Goal: Task Accomplishment & Management: Complete application form

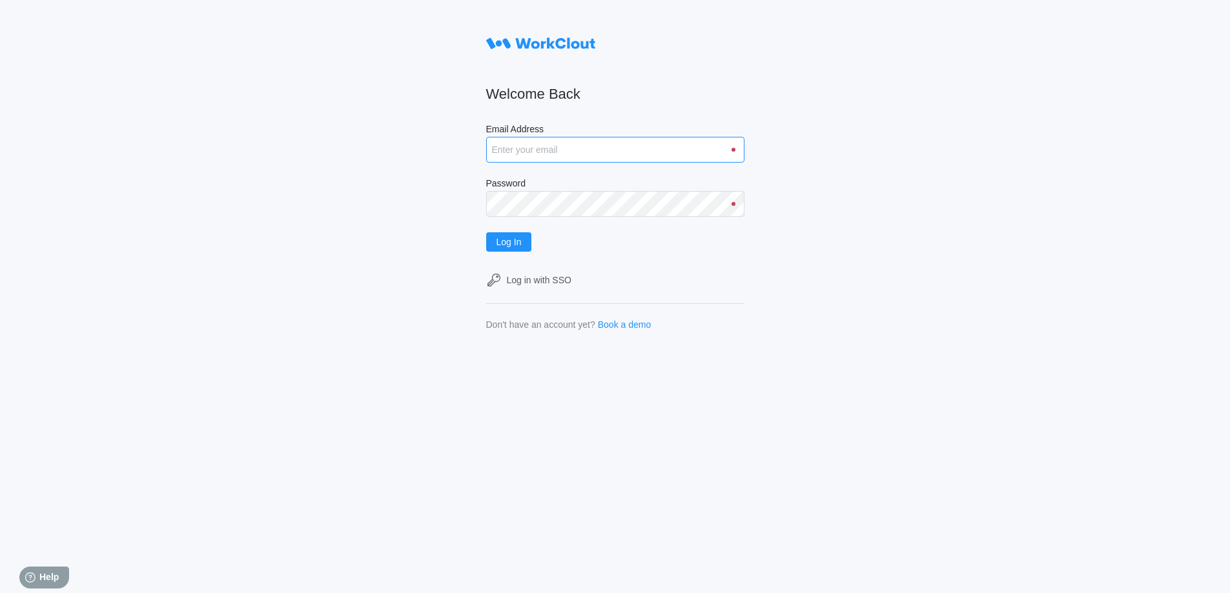
click at [545, 139] on input "Email Address" at bounding box center [615, 150] width 258 height 26
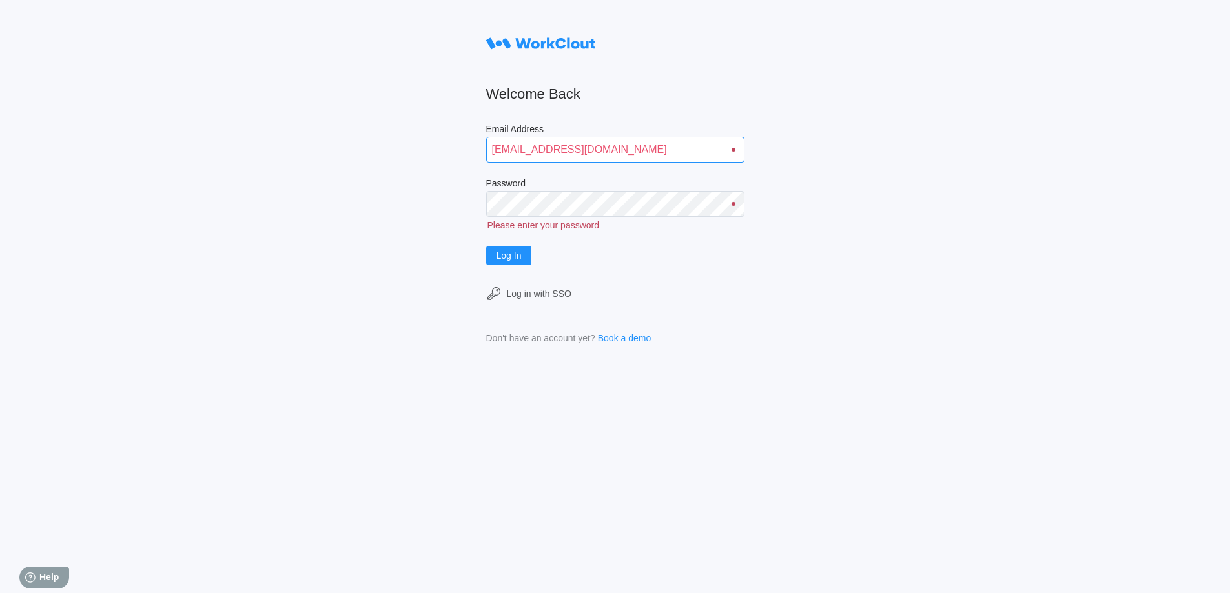
type input "lcarter@nationalmetalwares.com"
click at [486, 232] on button "Log In" at bounding box center [509, 241] width 46 height 19
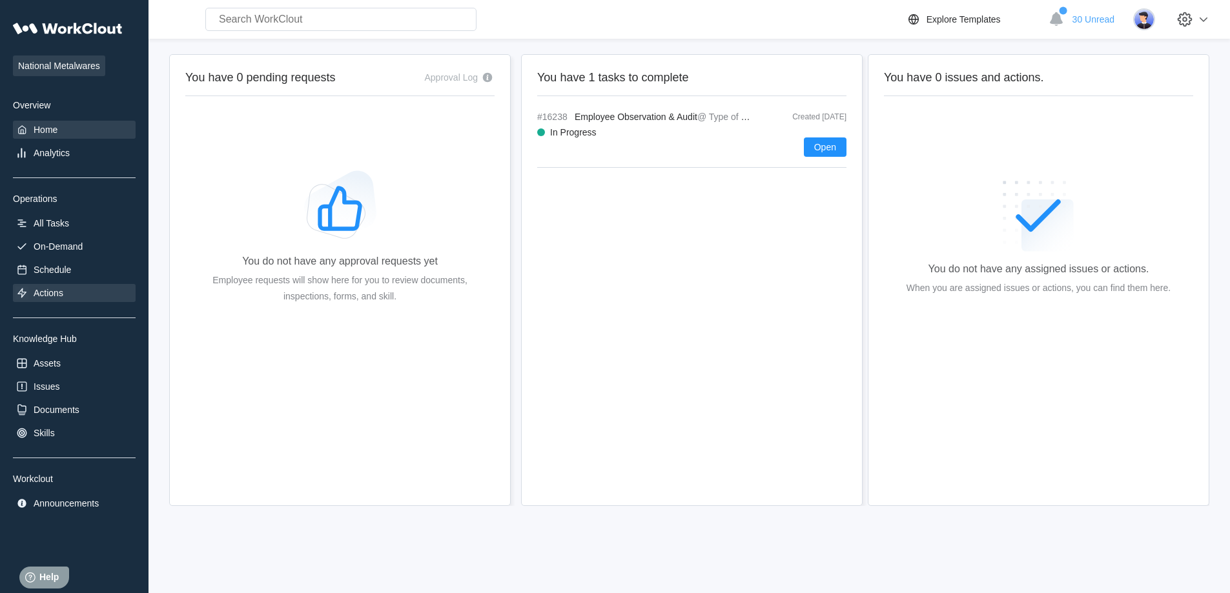
click at [67, 300] on div "Actions" at bounding box center [74, 293] width 123 height 18
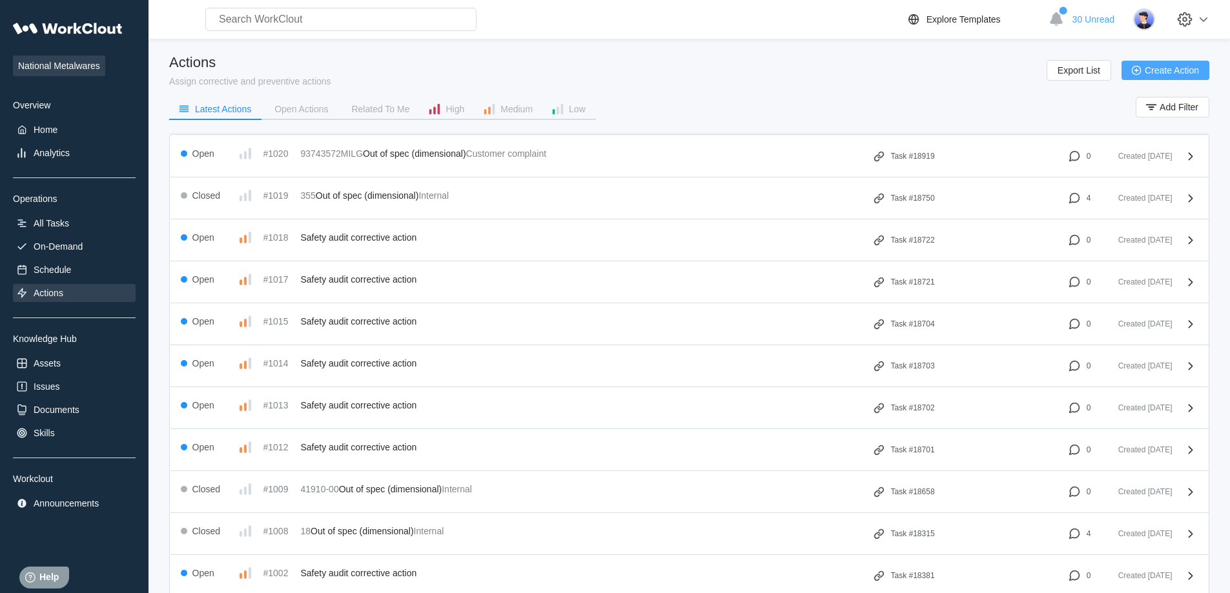
click at [1156, 65] on button "Create Action" at bounding box center [1165, 70] width 88 height 19
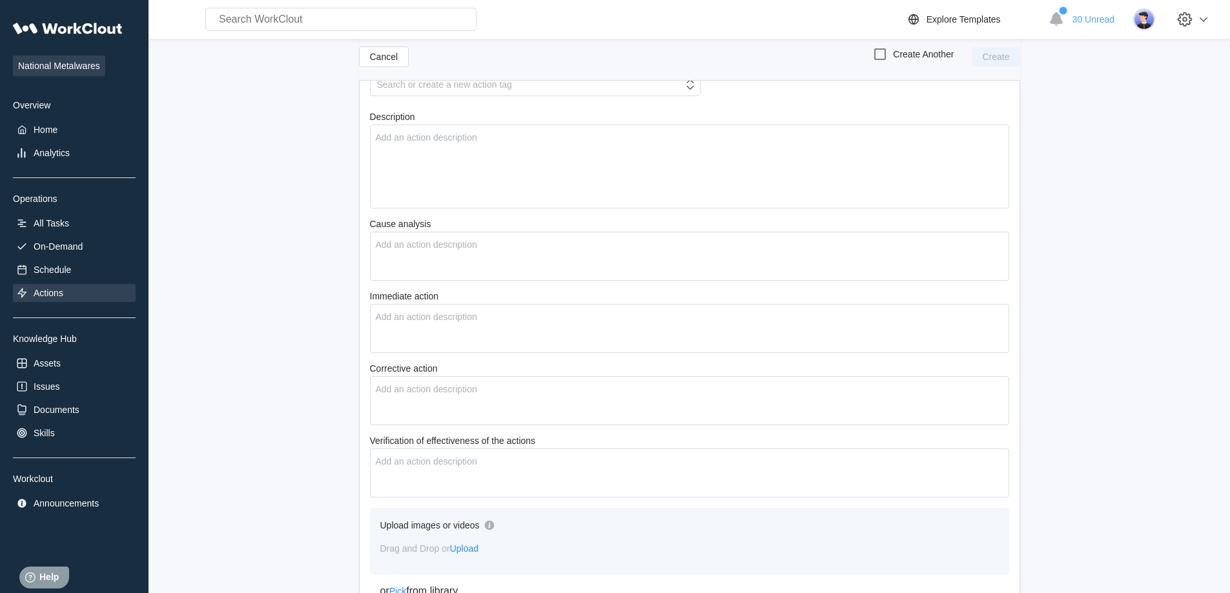
scroll to position [446, 0]
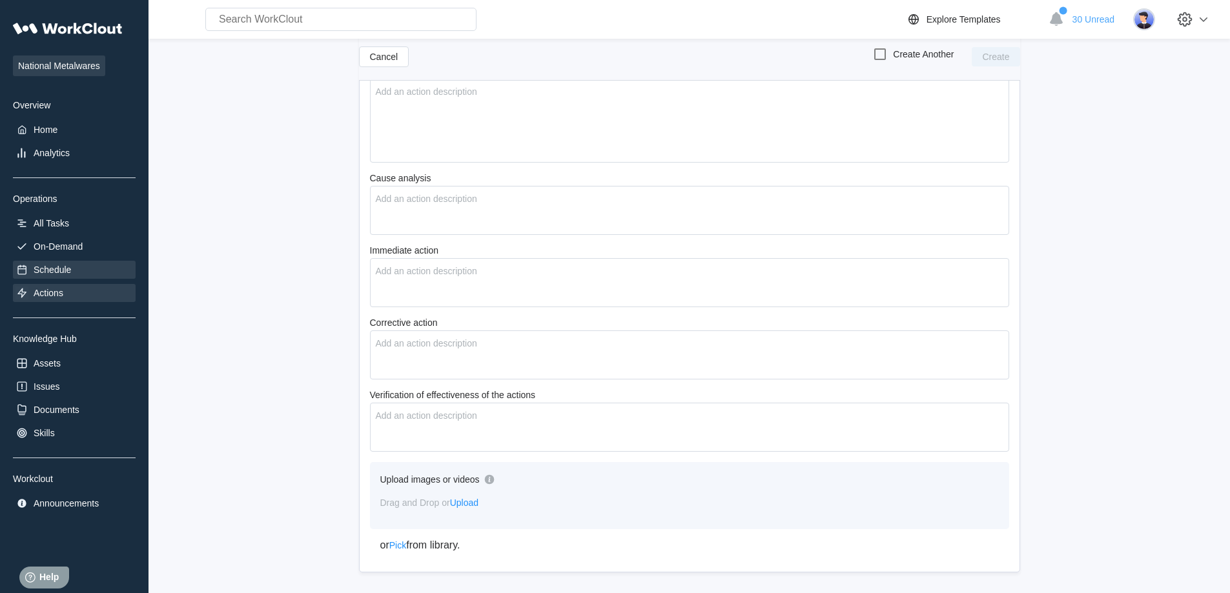
click at [68, 273] on div "Schedule" at bounding box center [52, 269] width 37 height 10
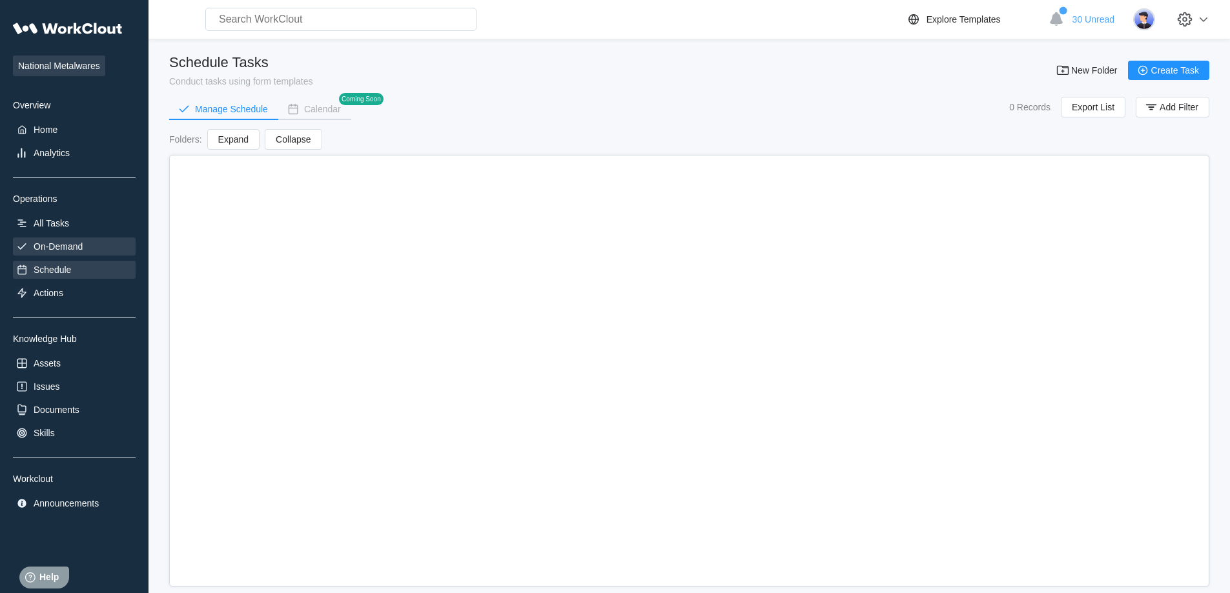
click at [74, 241] on div "On-Demand" at bounding box center [58, 246] width 49 height 10
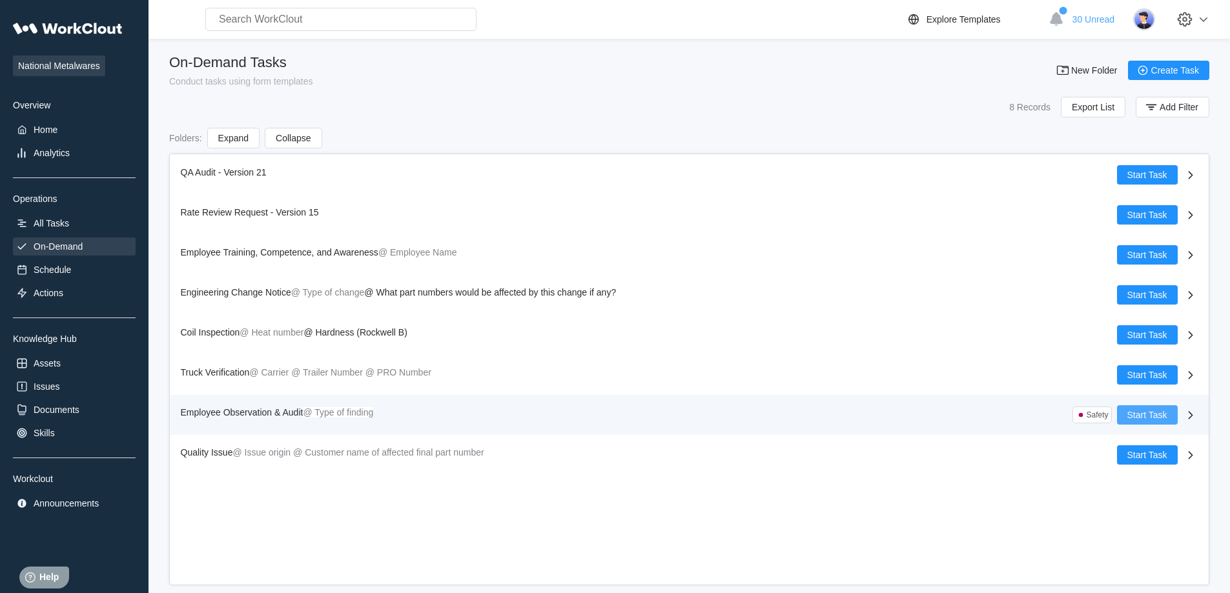
click at [1167, 414] on button "Start Task" at bounding box center [1147, 414] width 61 height 19
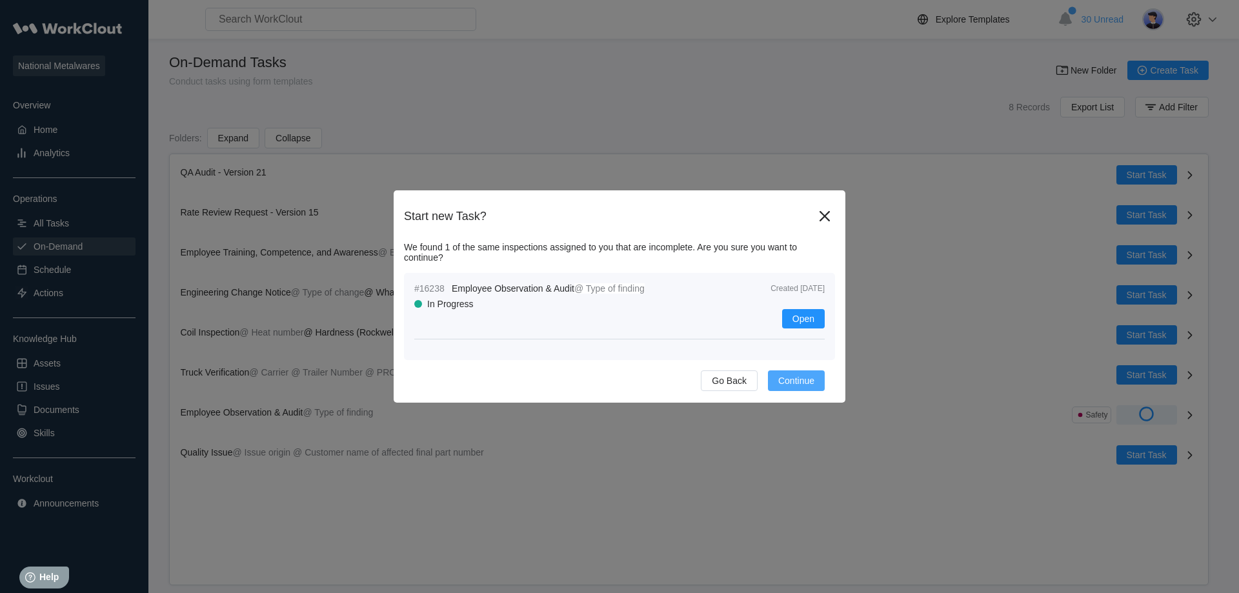
click at [811, 378] on span "Continue" at bounding box center [796, 380] width 36 height 9
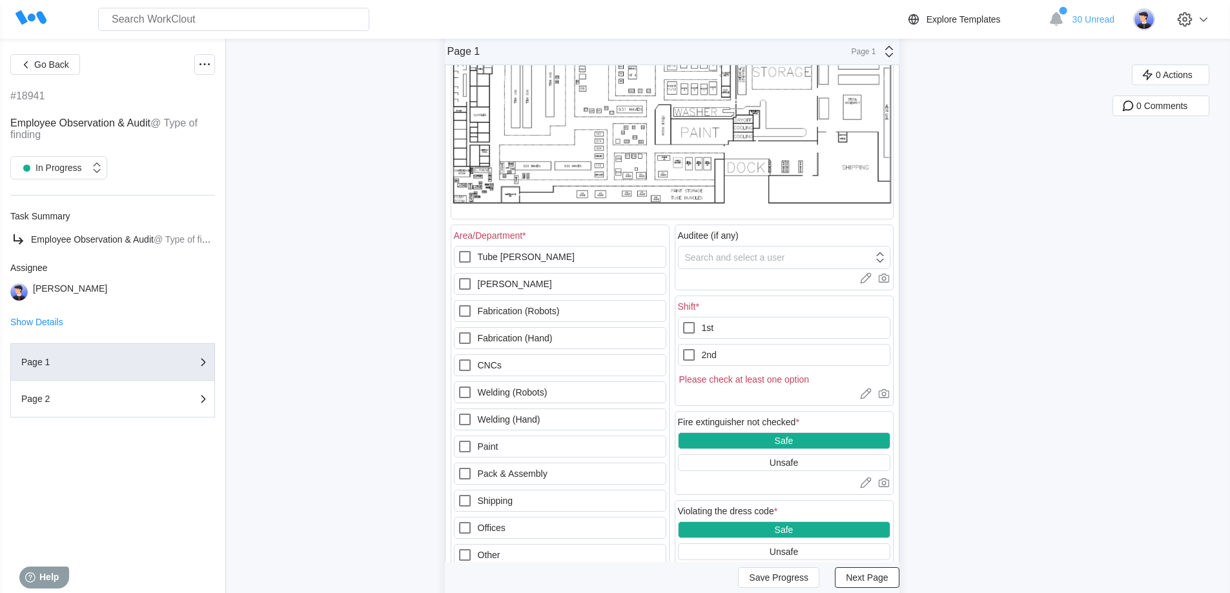
scroll to position [194, 0]
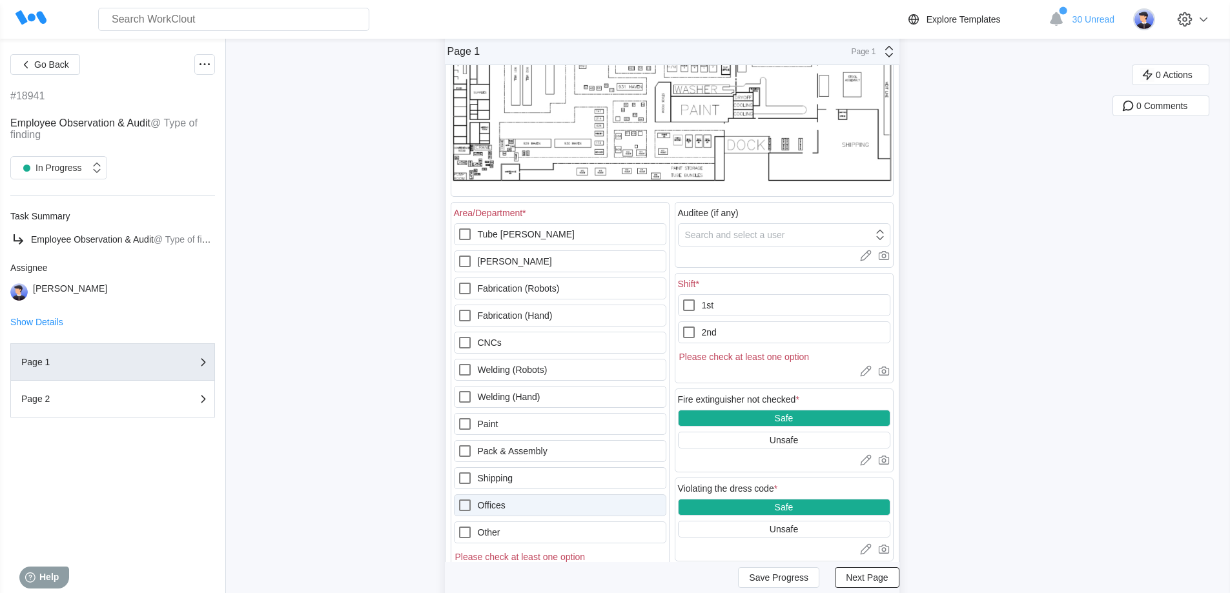
click at [509, 507] on label "Offices" at bounding box center [560, 505] width 212 height 22
click at [458, 498] on input "Offices" at bounding box center [457, 498] width 1 height 1
click at [467, 506] on icon at bounding box center [464, 505] width 15 height 15
click at [458, 498] on input "Offices" at bounding box center [457, 498] width 1 height 1
click at [466, 507] on icon at bounding box center [464, 505] width 15 height 15
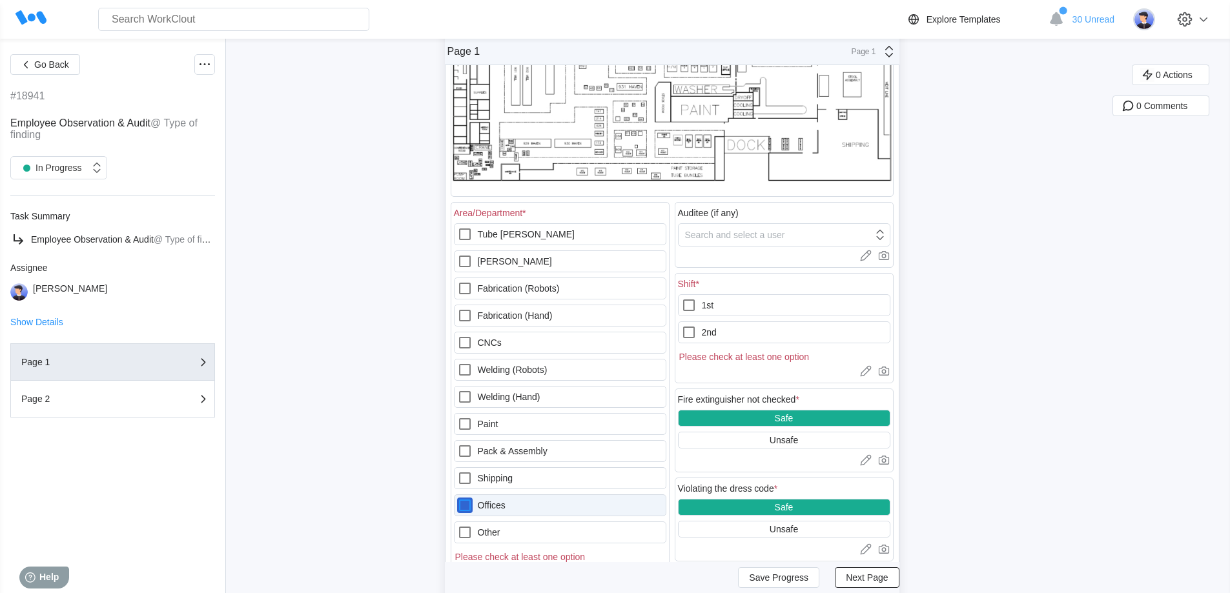
click at [458, 498] on input "Offices" at bounding box center [457, 498] width 1 height 1
checkbox input "true"
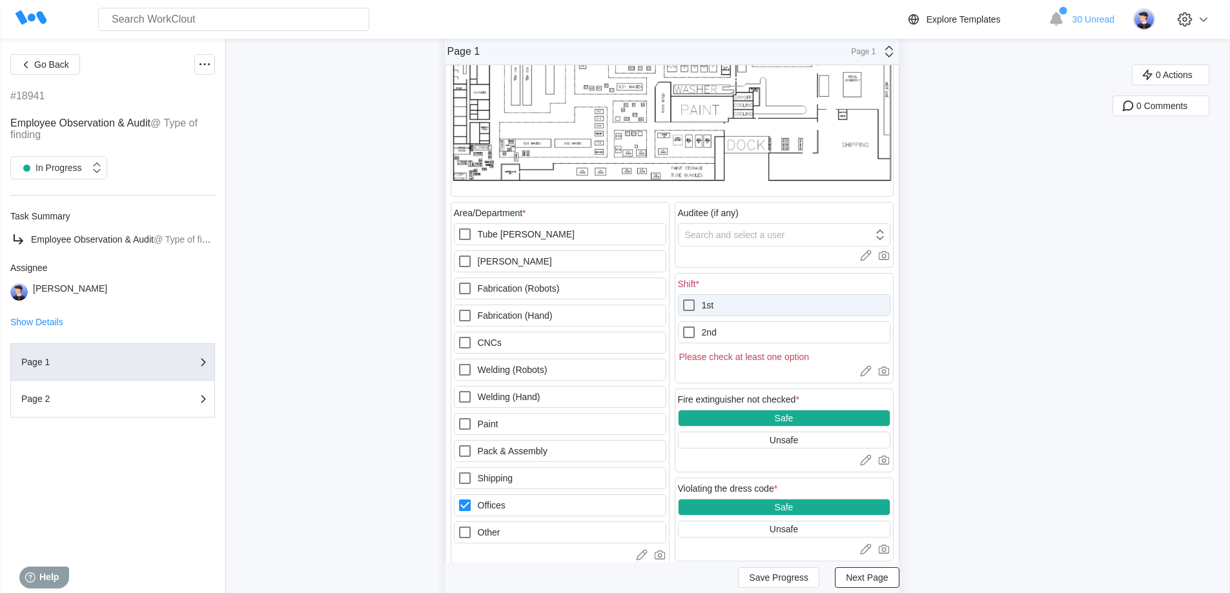
click at [689, 305] on icon at bounding box center [689, 305] width 12 height 12
click at [682, 298] on input "1st" at bounding box center [681, 298] width 1 height 1
checkbox input "true"
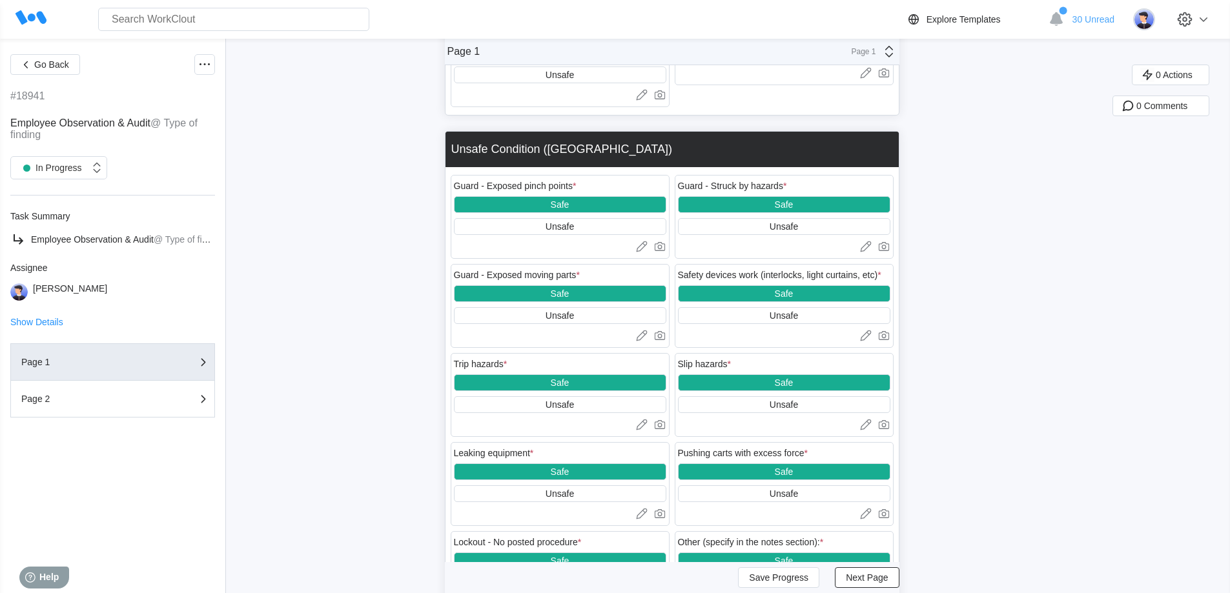
scroll to position [1614, 0]
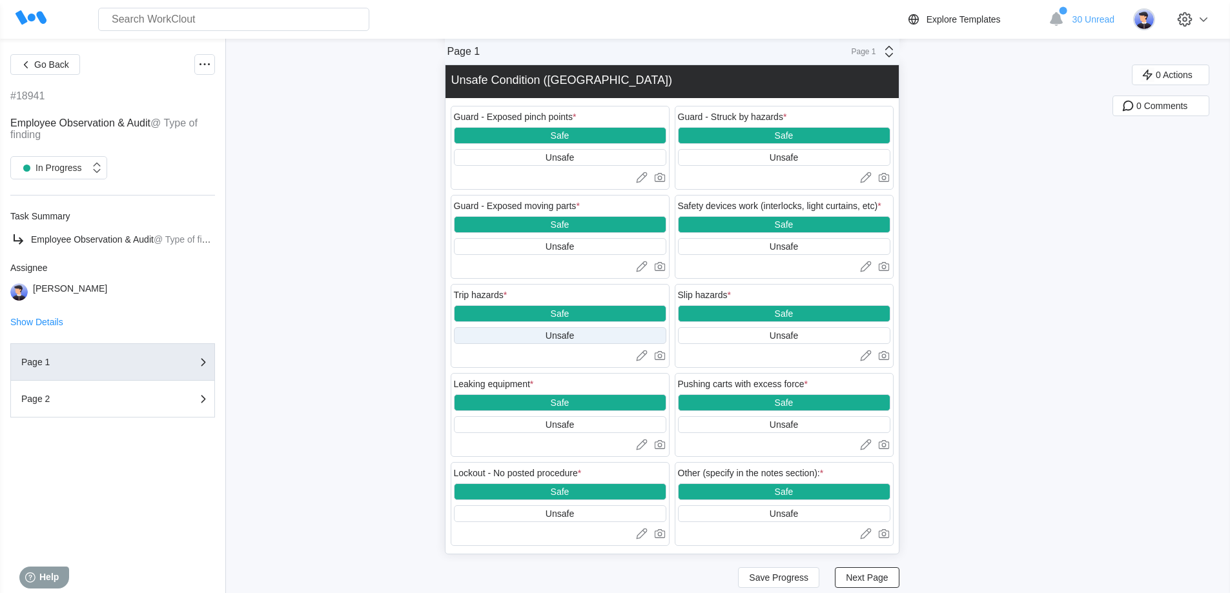
click at [567, 336] on div "Unsafe" at bounding box center [559, 335] width 28 height 10
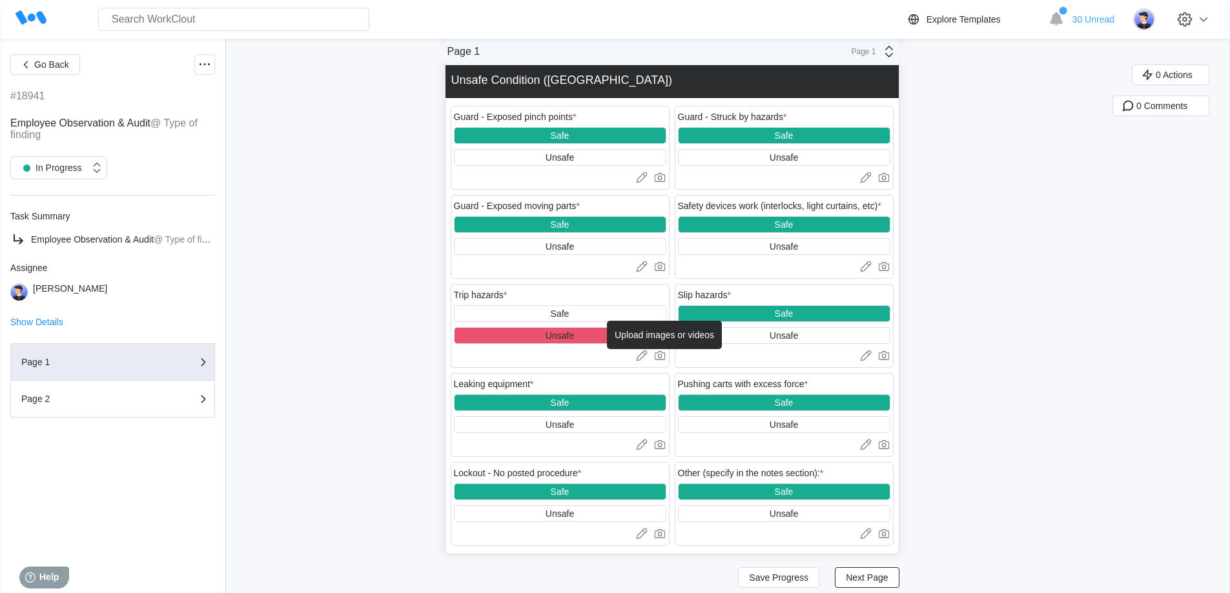
click at [662, 357] on icon at bounding box center [659, 356] width 5 height 5
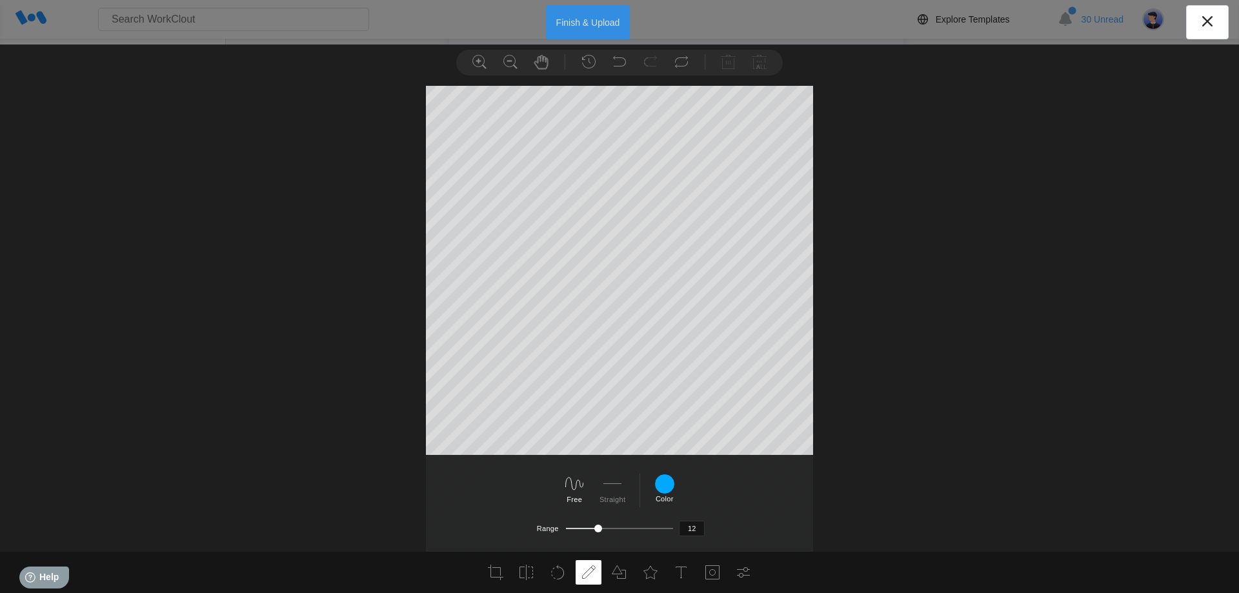
click at [596, 19] on button "Finish & Upload" at bounding box center [588, 22] width 85 height 34
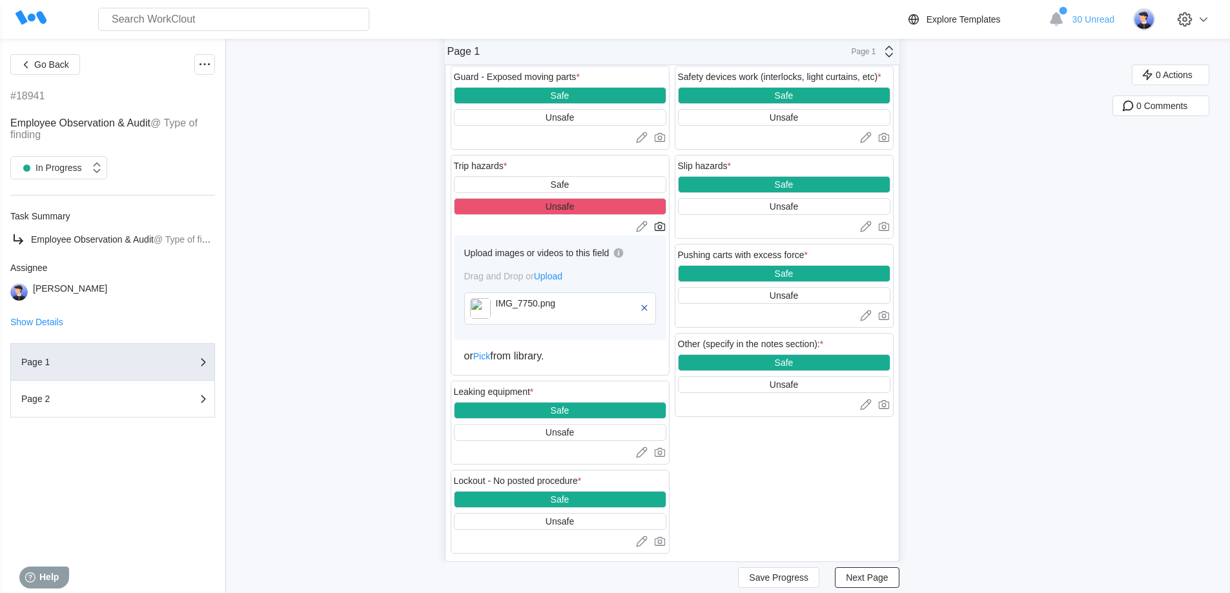
scroll to position [1771, 0]
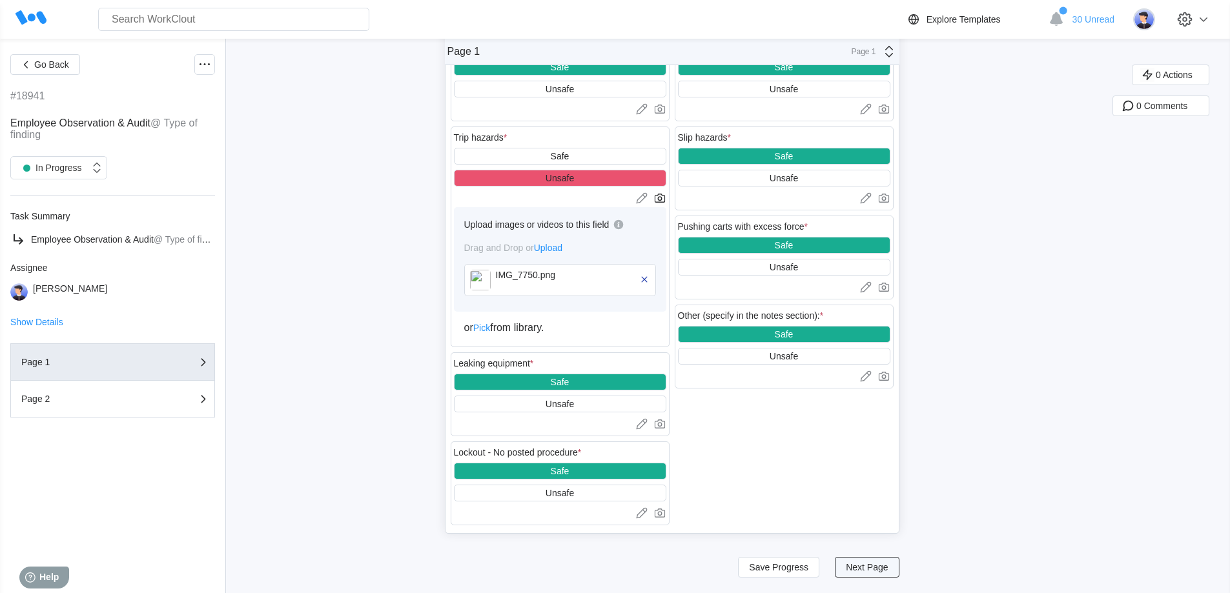
click at [898, 571] on button "Next Page" at bounding box center [867, 567] width 64 height 21
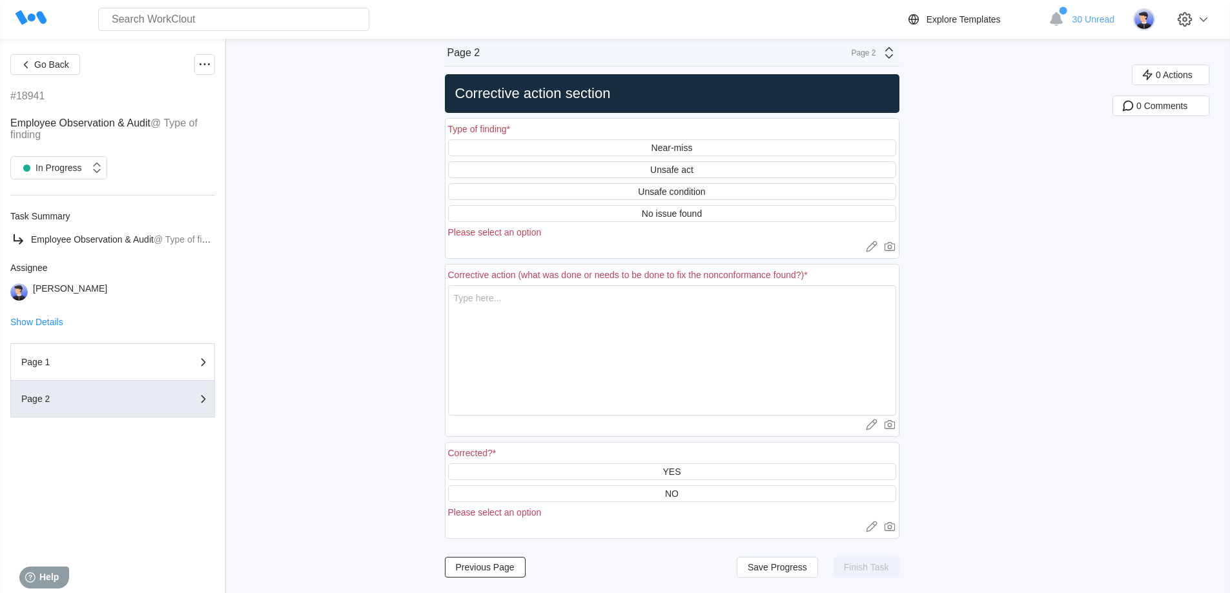
scroll to position [9, 0]
click at [684, 190] on div "Unsafe condition" at bounding box center [671, 192] width 67 height 10
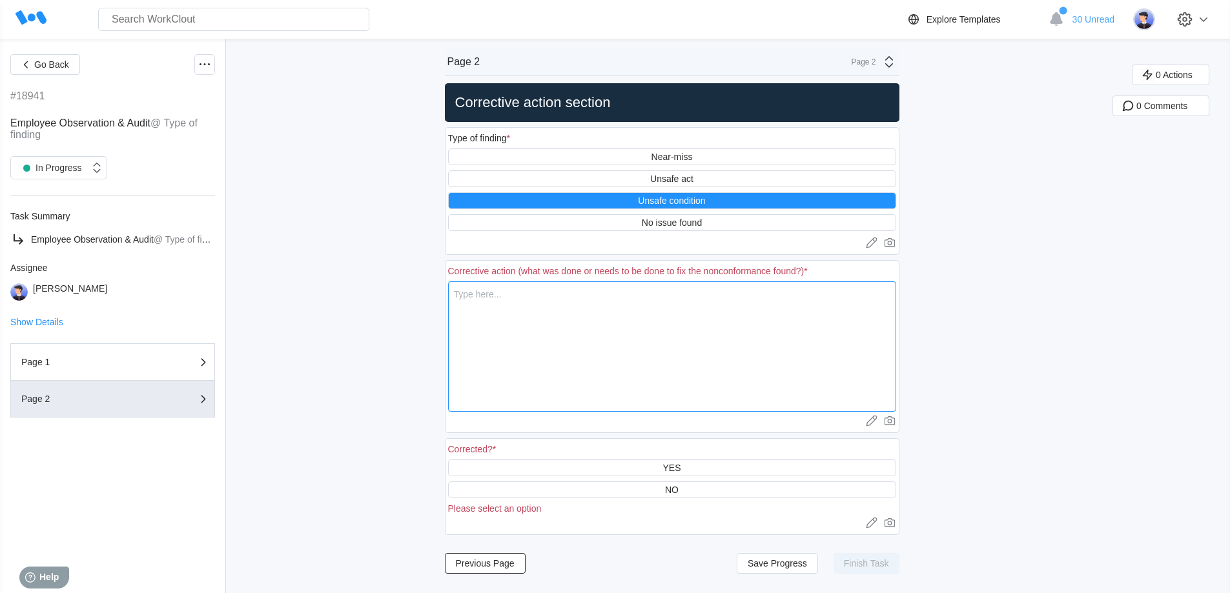
click at [689, 337] on textarea at bounding box center [672, 346] width 448 height 130
type textarea "T"
type textarea "x"
type textarea "Ta"
type textarea "x"
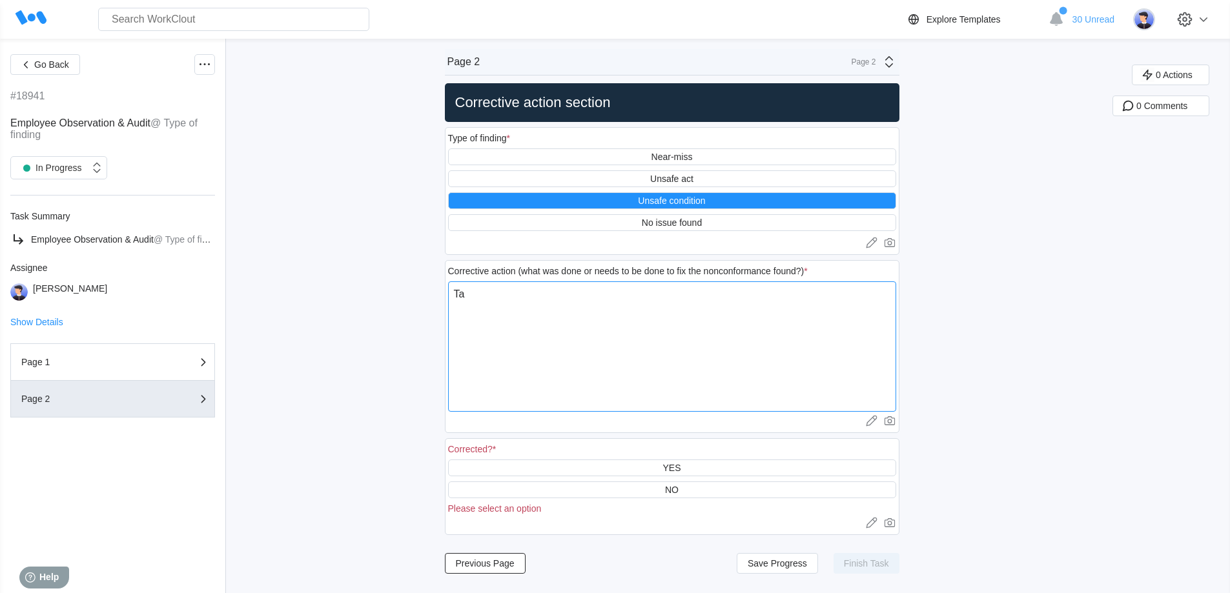
type textarea "T"
type textarea "x"
type textarea "F"
type textarea "x"
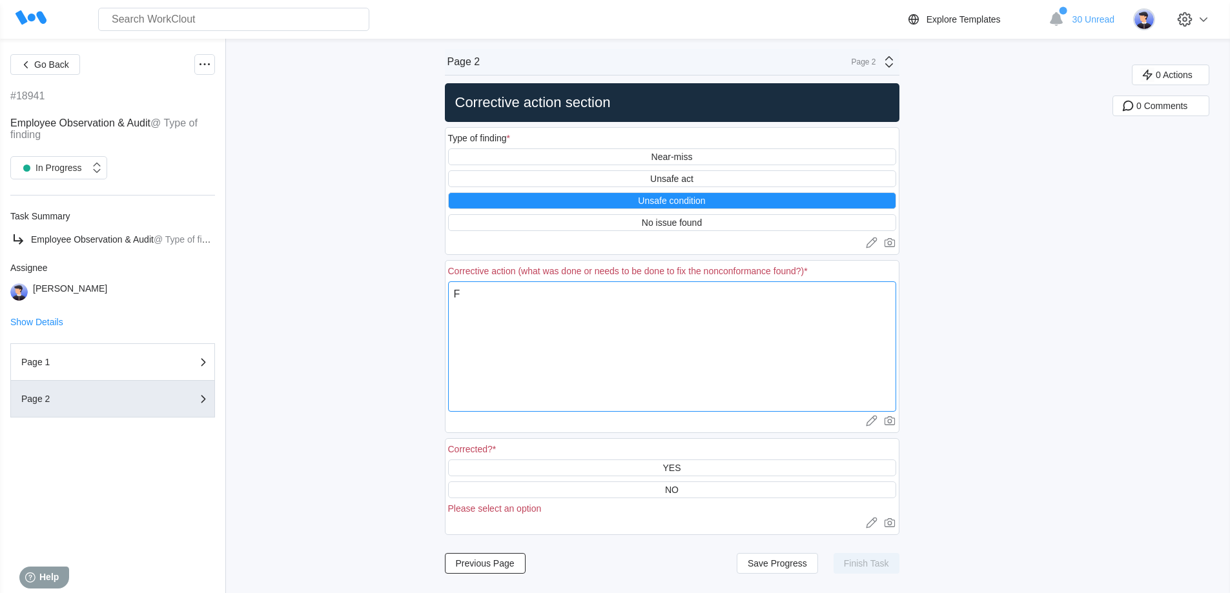
type textarea "Fi"
type textarea "x"
type textarea "Fig"
type textarea "x"
type textarea "Figu"
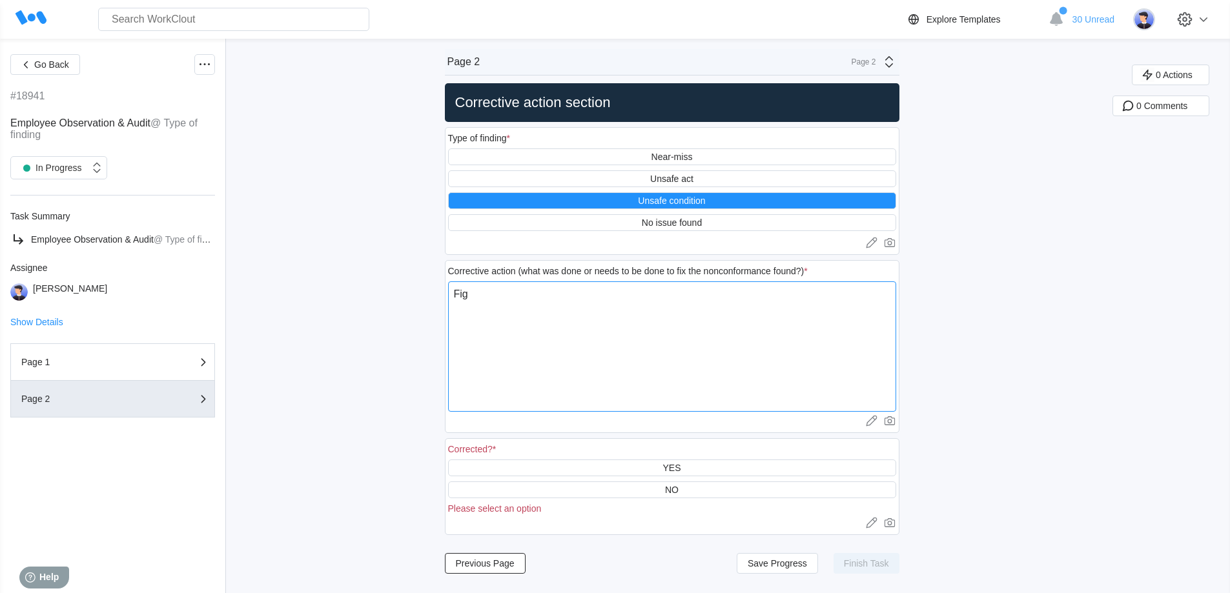
type textarea "x"
type textarea "Figur"
type textarea "x"
type textarea "Figure"
type textarea "x"
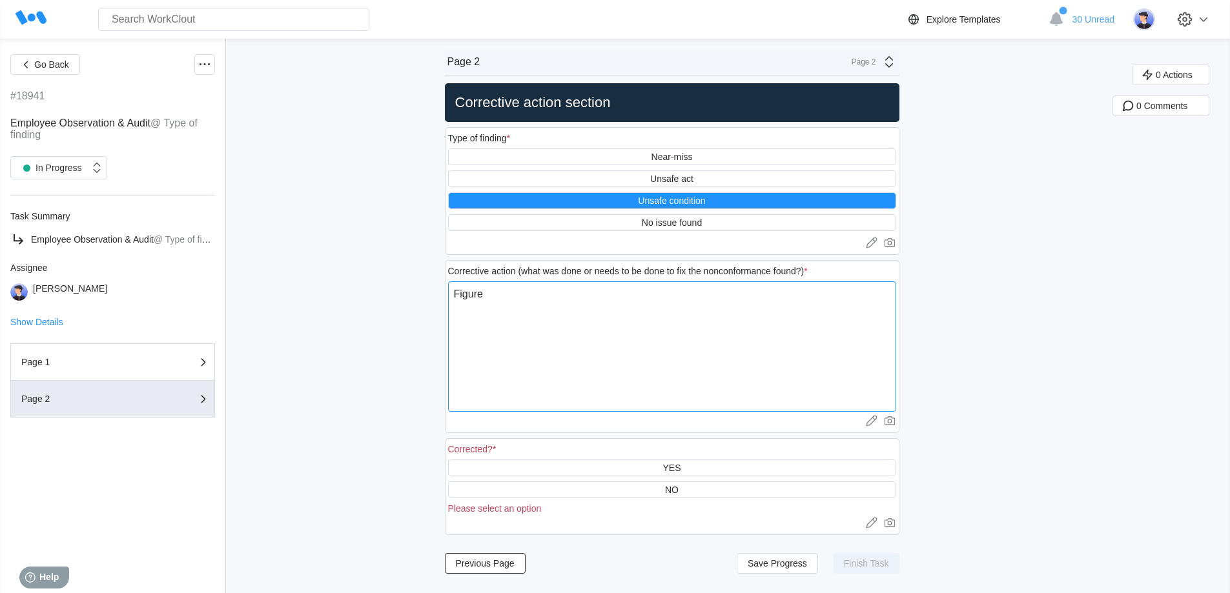
type textarea "Figure"
type textarea "x"
type textarea "Figure o"
type textarea "x"
type textarea "Figure ou"
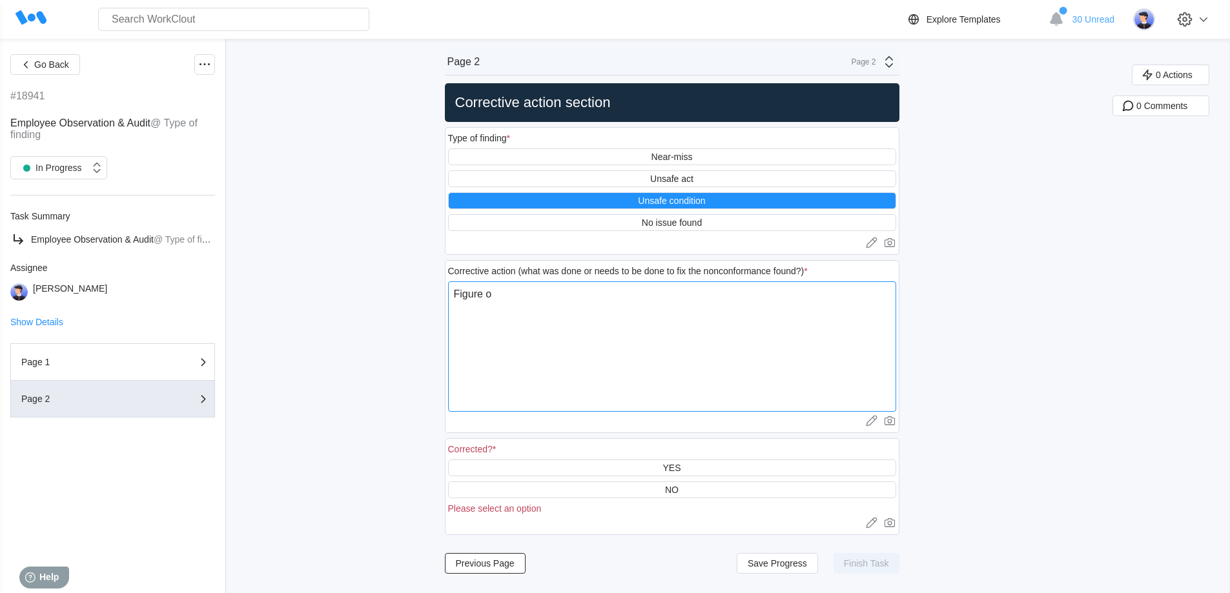
type textarea "x"
type textarea "Figure out"
type textarea "x"
type textarea "Figure out"
type textarea "x"
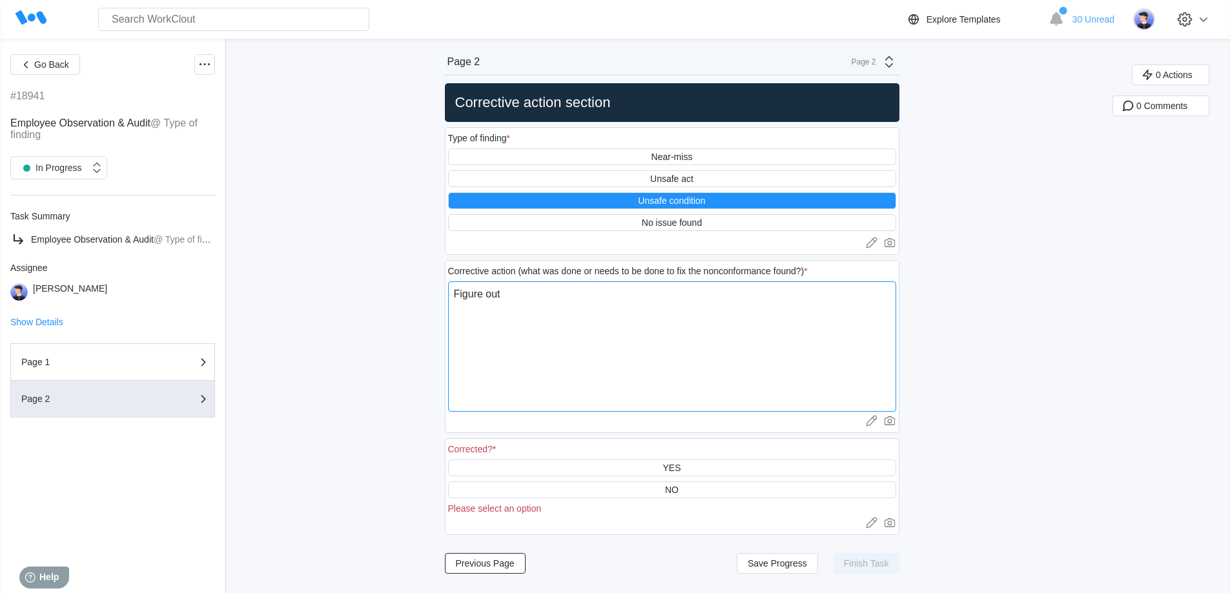
type textarea "Figure out h"
type textarea "x"
type textarea "Figure out ho"
type textarea "x"
type textarea "Figure out how"
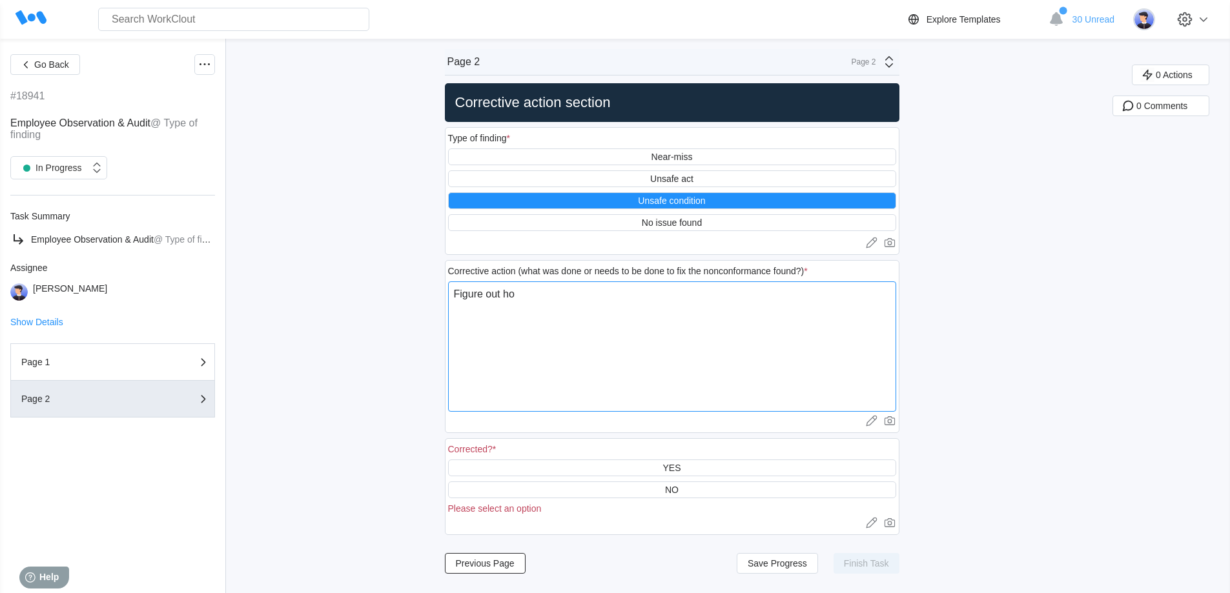
type textarea "x"
type textarea "Figure out how"
type textarea "x"
type textarea "Figure out how t"
type textarea "x"
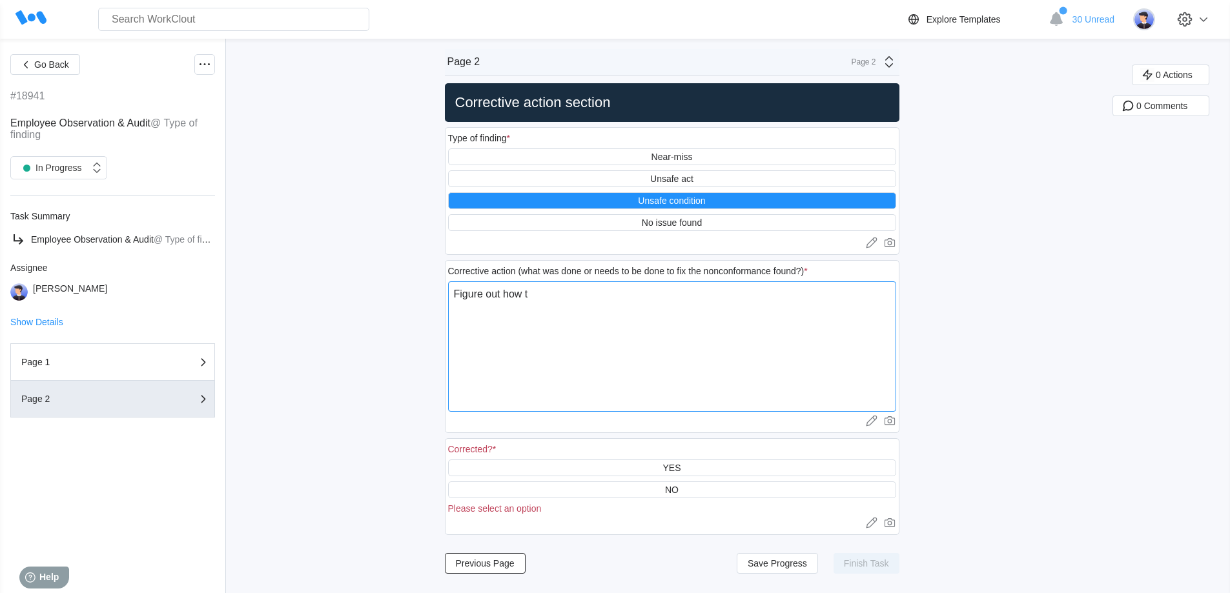
type textarea "Figure out how to"
type textarea "x"
type textarea "Figure out how to"
type textarea "x"
type textarea "Figure out how to m"
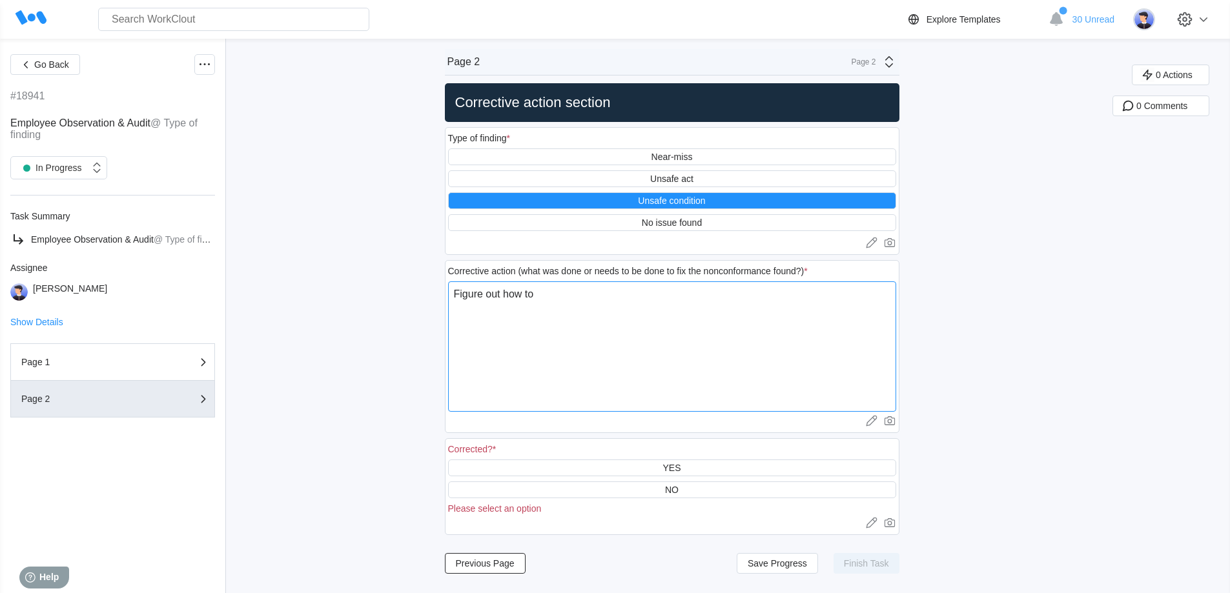
type textarea "x"
type textarea "Figure out how to ma"
type textarea "x"
type textarea "Figure out how to mak"
type textarea "x"
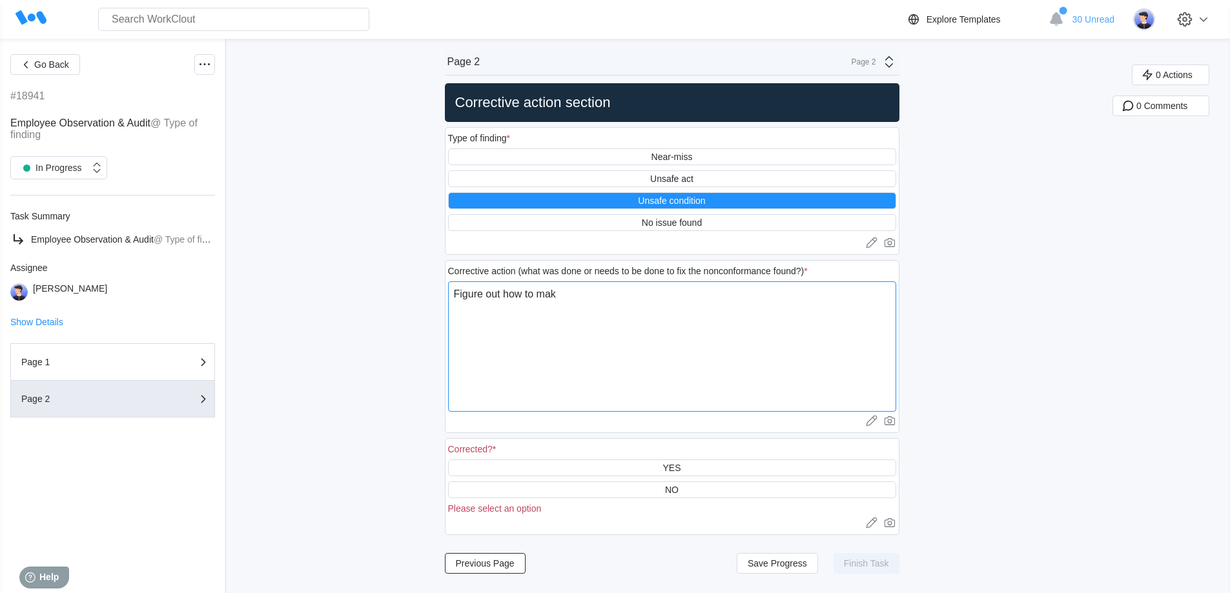
type textarea "Figure out how to make"
type textarea "x"
type textarea "Figure out how to make"
type textarea "x"
type textarea "Figure out how to make t"
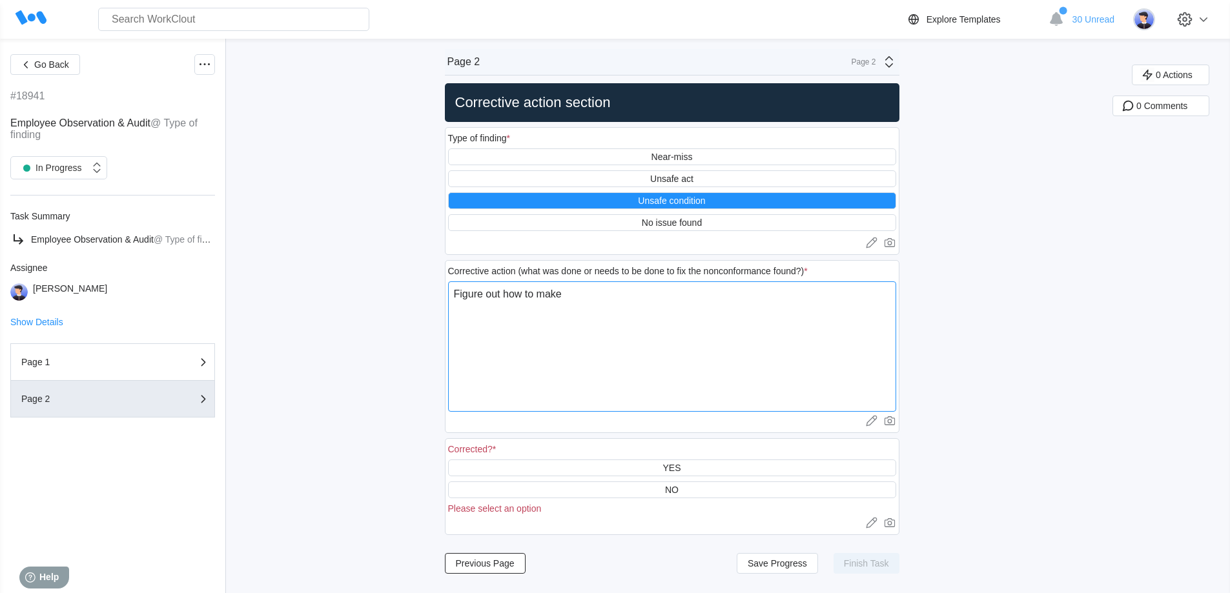
type textarea "x"
type textarea "Figure out how to make th"
type textarea "x"
type textarea "Figure out how to make the"
type textarea "x"
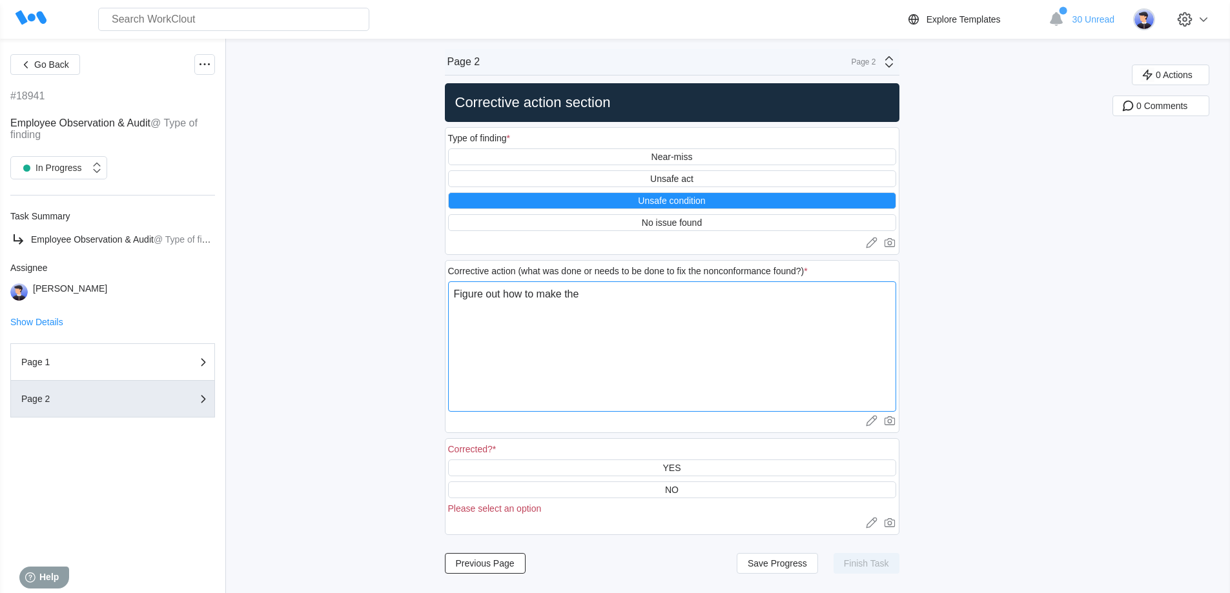
type textarea "Figure out how to make the"
type textarea "x"
type textarea "Figure out how to make the m"
type textarea "x"
type textarea "Figure out how to make the ma"
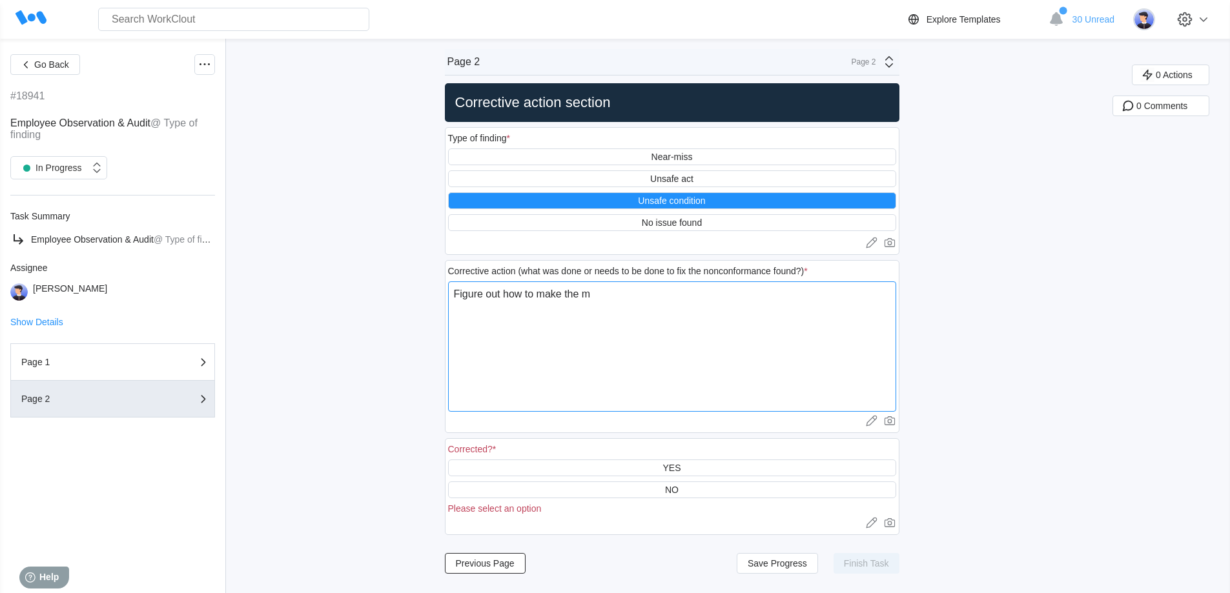
type textarea "x"
type textarea "Figure out how to make the mat"
type textarea "x"
type textarea "Figure out how to make the mats"
type textarea "x"
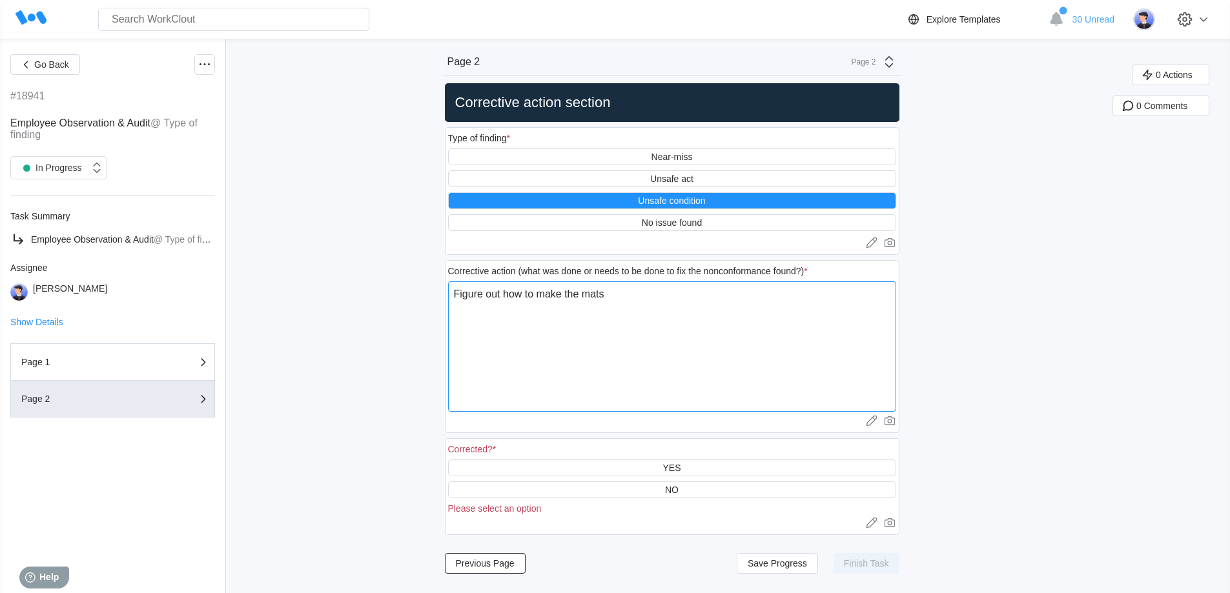
type textarea "Figure out how to make the mats"
type textarea "x"
type textarea "Figure out how to make the mats p"
type textarea "x"
type textarea "Figure out how to make the mats"
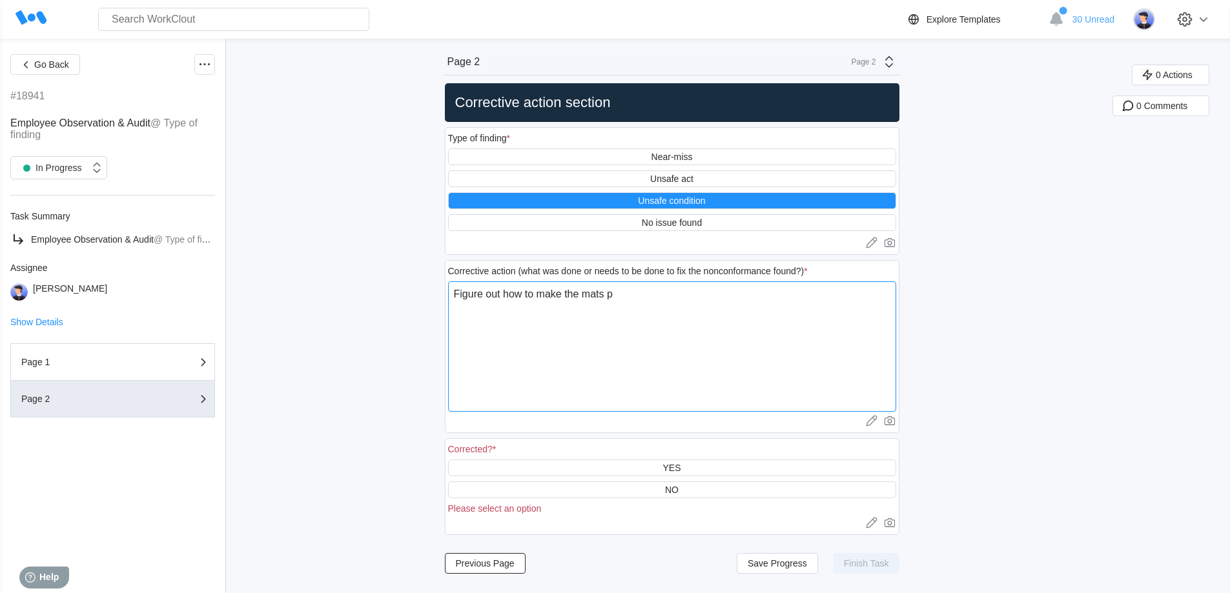
type textarea "x"
type textarea "Figure out how to make the mats f"
type textarea "x"
type textarea "Figure out how to make the mats fl"
type textarea "x"
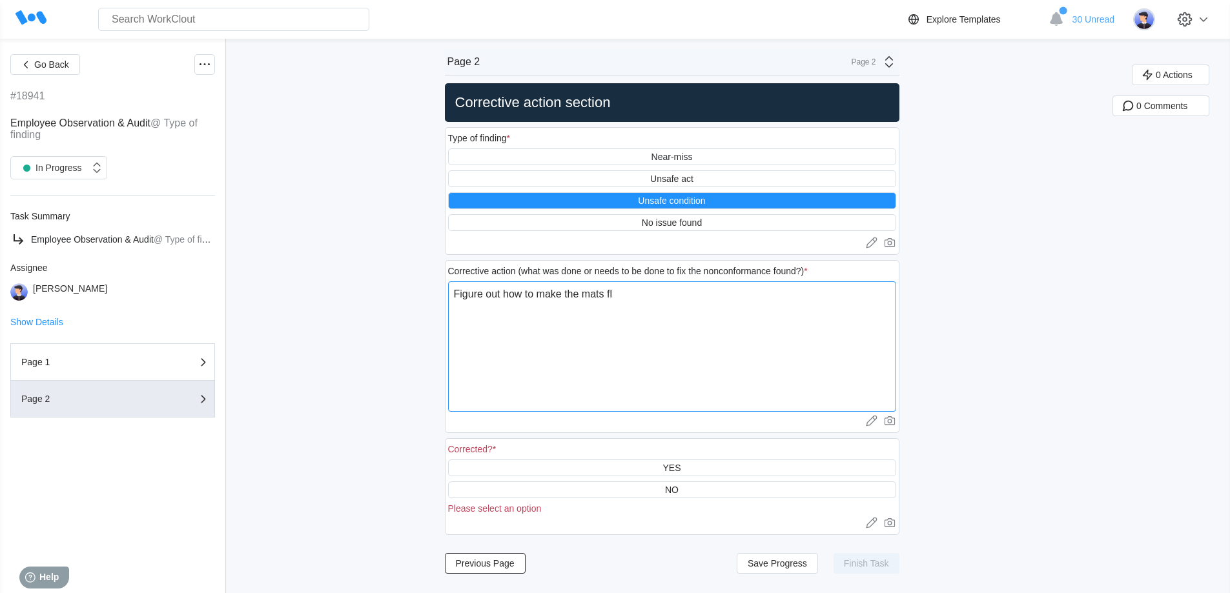
type textarea "Figure out how to make the mats fla"
type textarea "x"
type textarea "Figure out how to make the mats flat"
type textarea "x"
type textarea "Figure out how to make the mats flat."
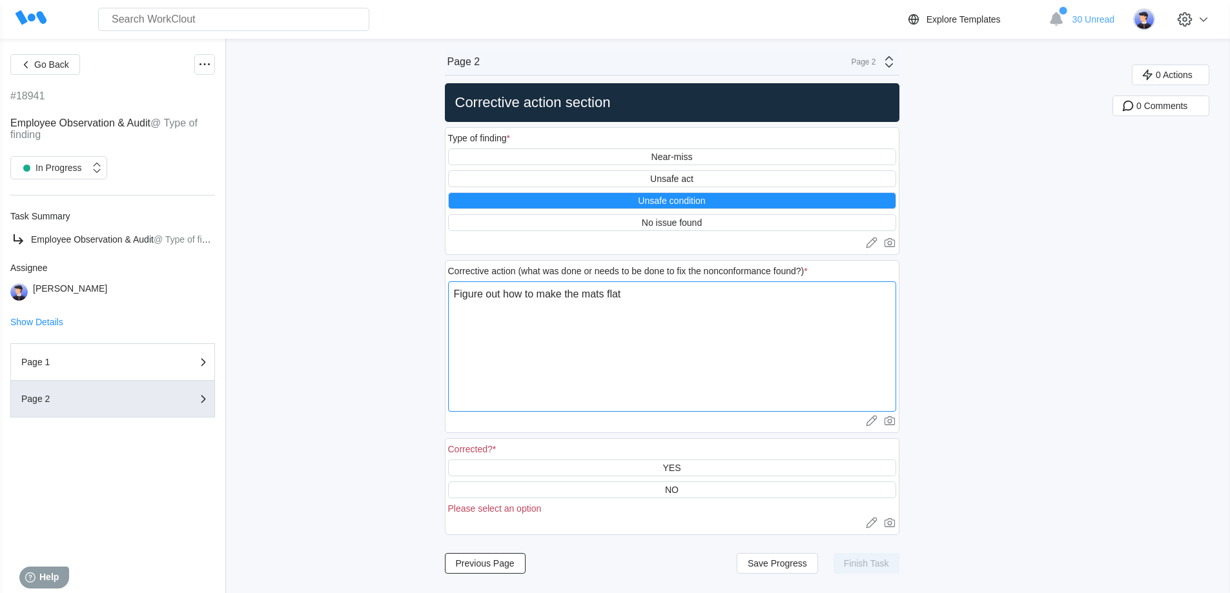
type textarea "x"
type textarea "Figure out how to make the mats flat."
type textarea "x"
type textarea "Figure out how to make the mats flat. M"
type textarea "x"
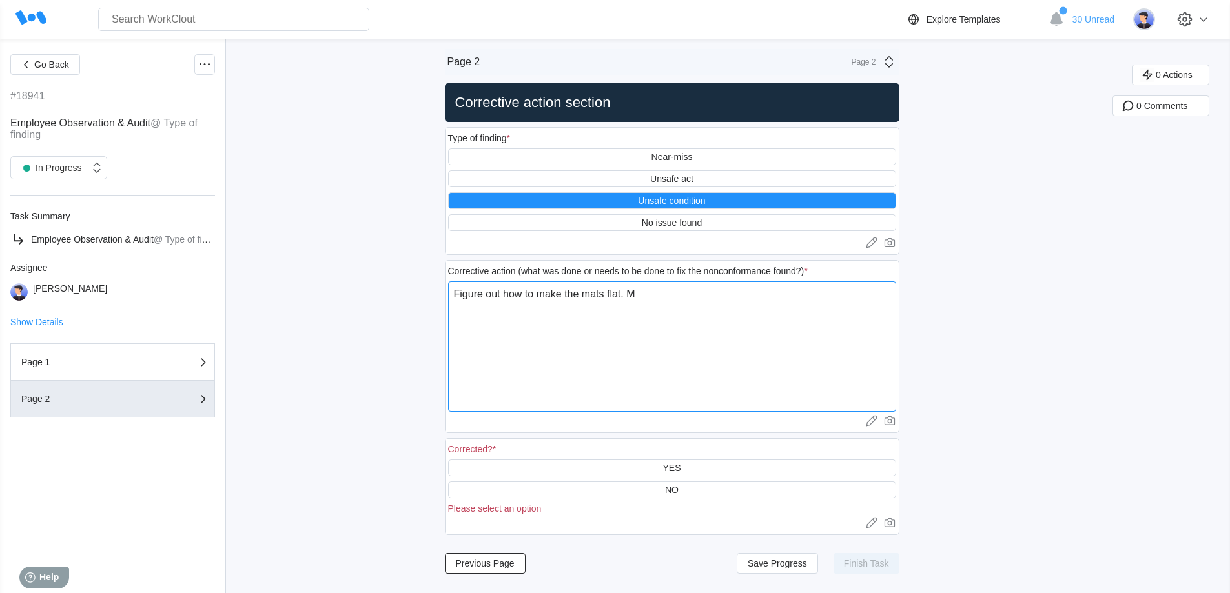
type textarea "Figure out how to make the mats flat. Ma"
type textarea "x"
type textarea "Figure out how to make the mats flat. May"
type textarea "x"
type textarea "Figure out how to make the mats flat. Mayb"
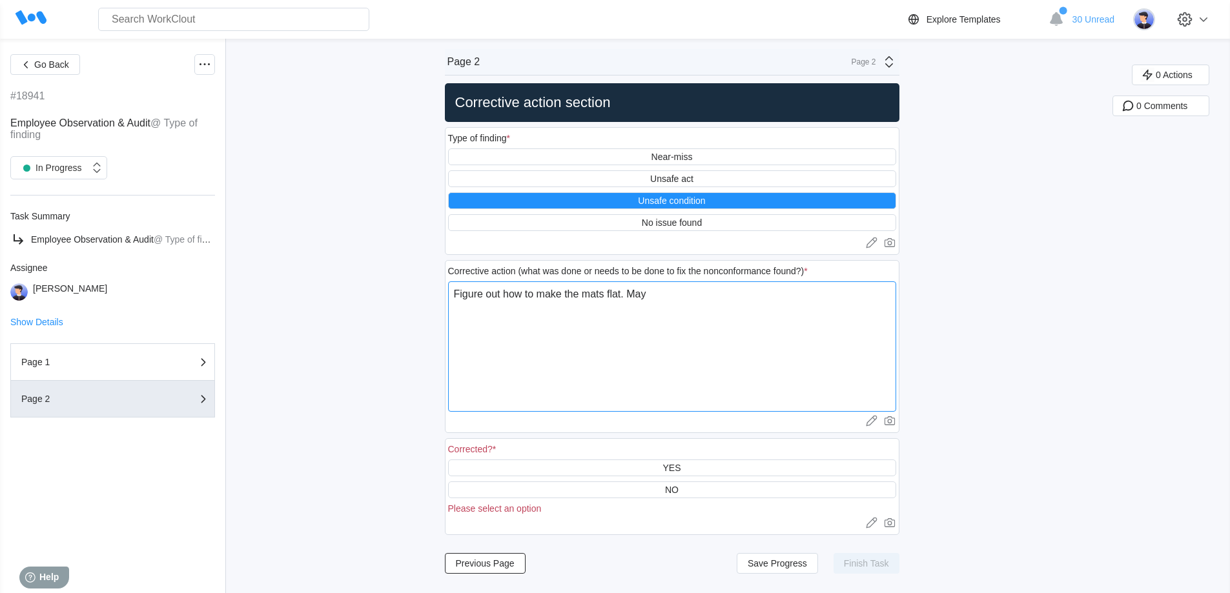
type textarea "x"
type textarea "Figure out how to make the mats flat. Maybe"
type textarea "x"
type textarea "Figure out how to make the mats flat. Maybe"
type textarea "x"
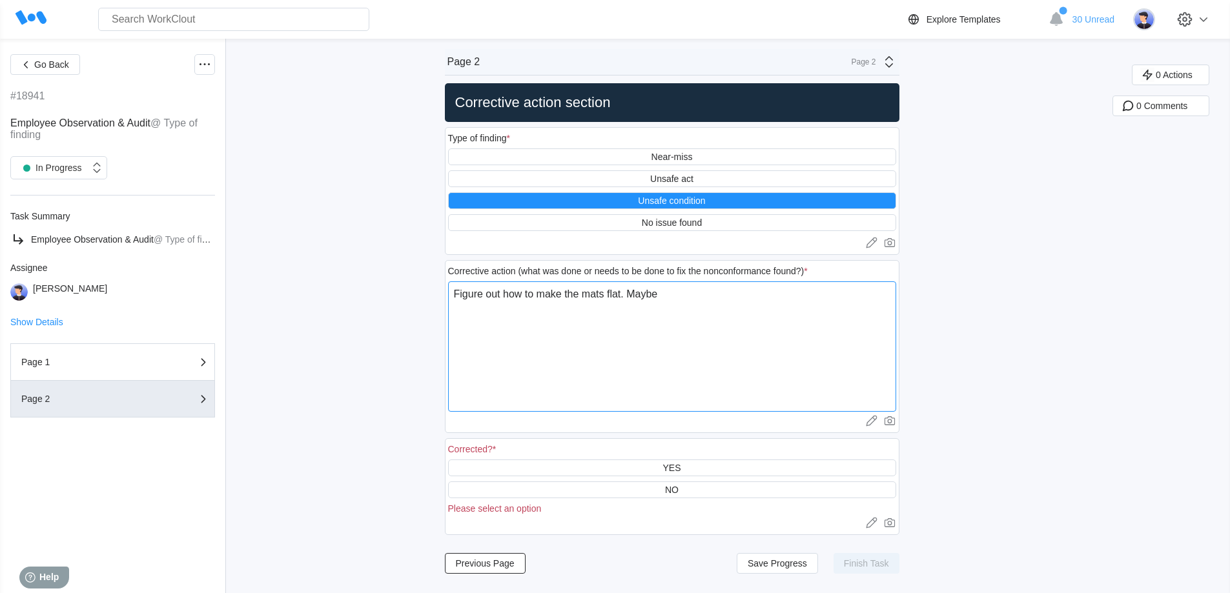
type textarea "Figure out how to make the mats flat. Maybe t"
type textarea "x"
type textarea "Figure out how to make the mats flat. Maybe ta"
type textarea "x"
type textarea "Figure out how to make the mats flat. Maybe tal"
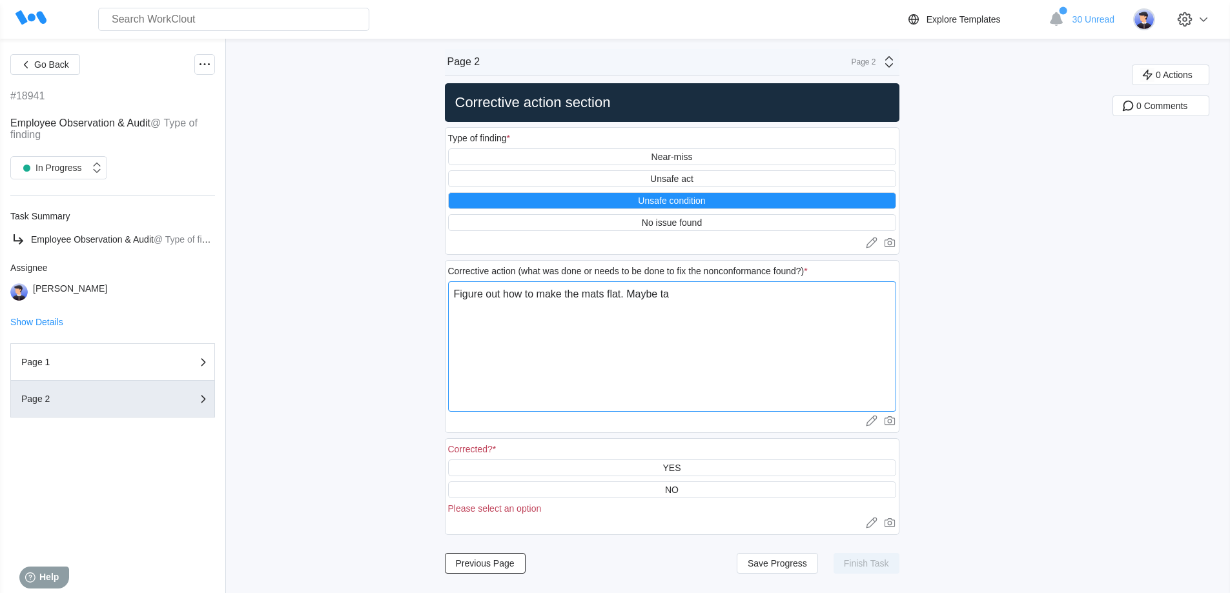
type textarea "x"
type textarea "Figure out how to make the mats flat. Maybe talk"
type textarea "x"
type textarea "Figure out how to make the mats flat. Maybe talk"
type textarea "x"
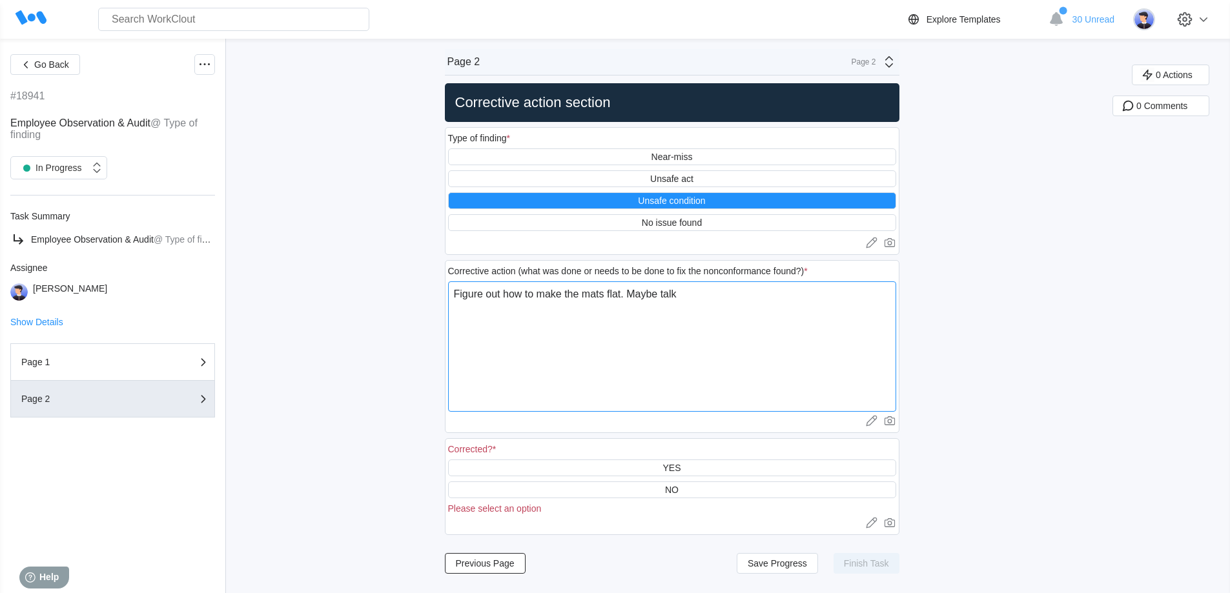
type textarea "Figure out how to make the mats flat. Maybe talk w"
type textarea "x"
type textarea "Figure out how to make the mats flat. Maybe talk wi"
type textarea "x"
type textarea "Figure out how to make the mats flat. Maybe talk wit"
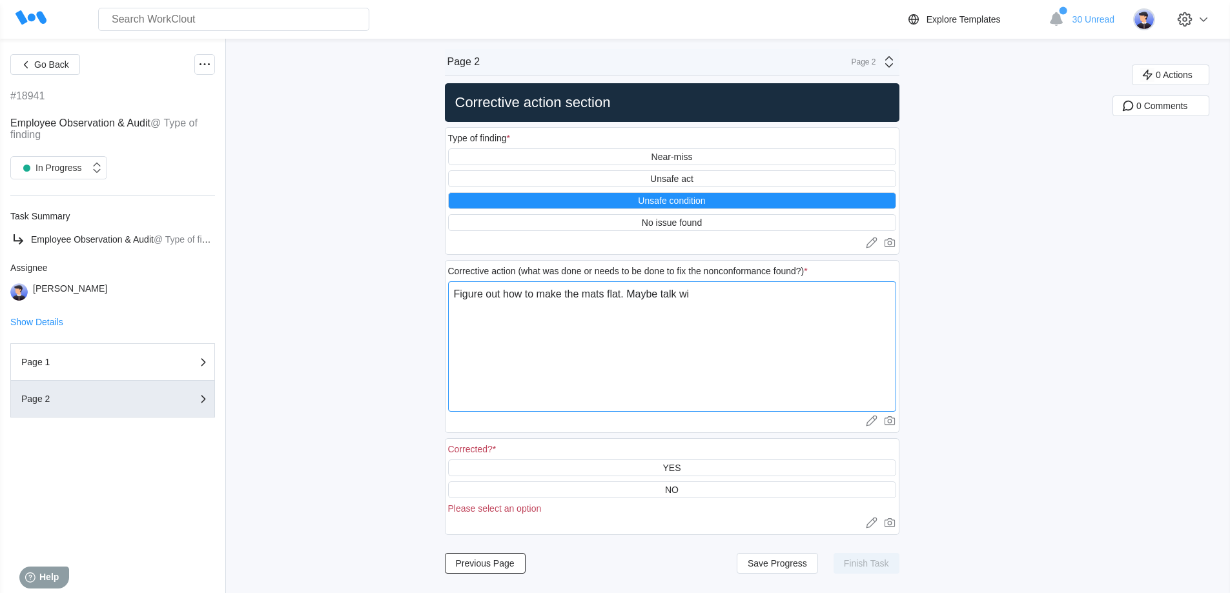
type textarea "x"
type textarea "Figure out how to make the mats flat. Maybe talk with"
type textarea "x"
type textarea "Figure out how to make the mats flat. Maybe talk with"
type textarea "x"
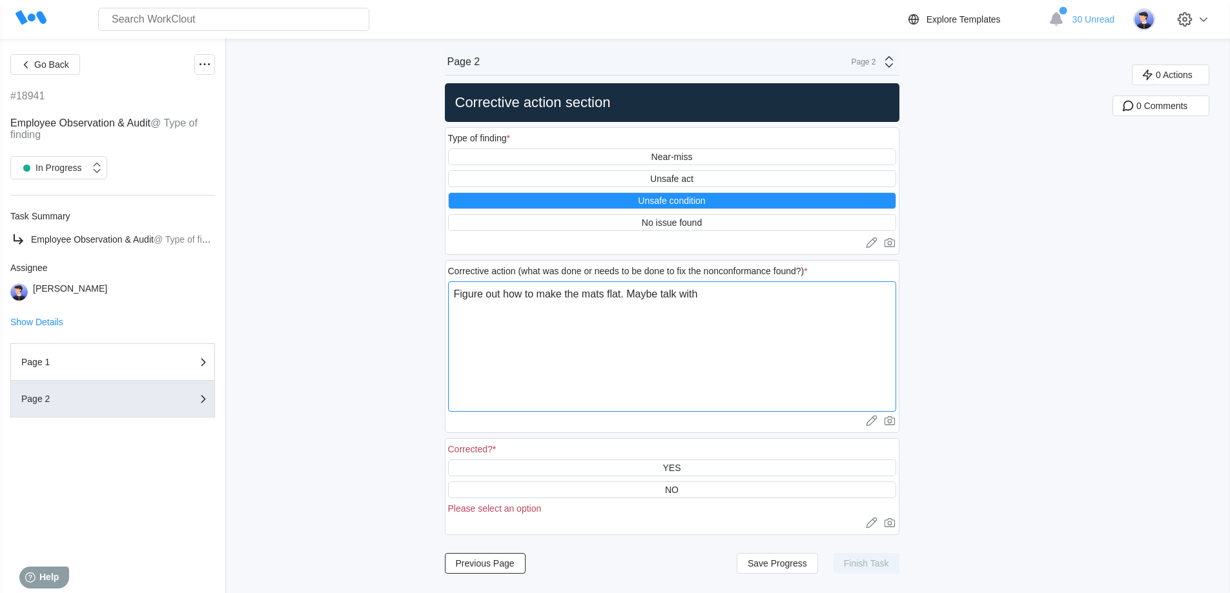
type textarea "Figure out how to make the mats flat. Maybe talk with t"
type textarea "x"
type textarea "Figure out how to make the mats flat. Maybe talk with th"
type textarea "x"
type textarea "Figure out how to make the mats flat. Maybe talk with the"
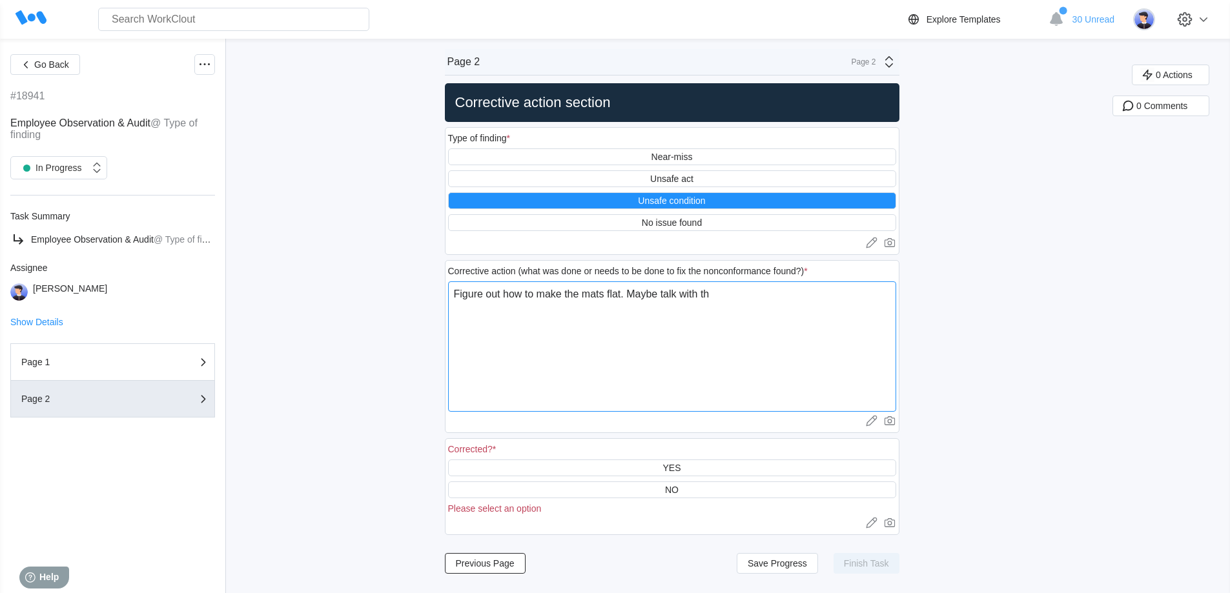
type textarea "x"
type textarea "Figure out how to make the mats flat. Maybe talk with the"
type textarea "x"
type textarea "Figure out how to make the mats flat. Maybe talk with the v"
type textarea "x"
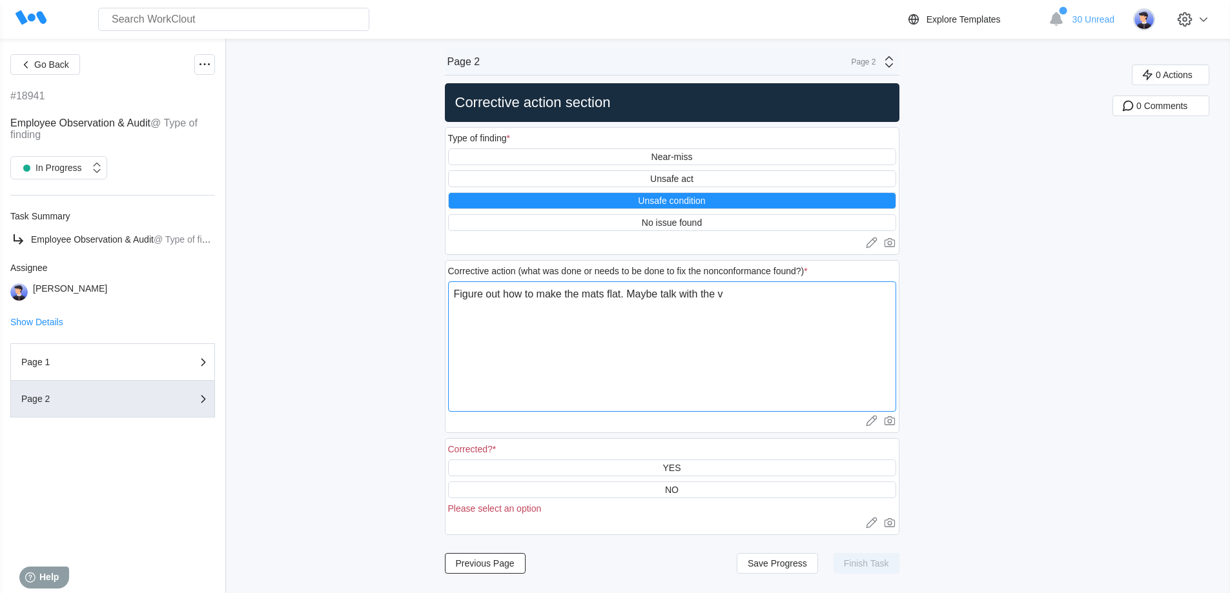
type textarea "Figure out how to make the mats flat. Maybe talk with the ve"
type textarea "x"
type textarea "Figure out how to make the mats flat. Maybe talk with the ven"
type textarea "x"
type textarea "Figure out how to make the mats flat. Maybe talk with the vend"
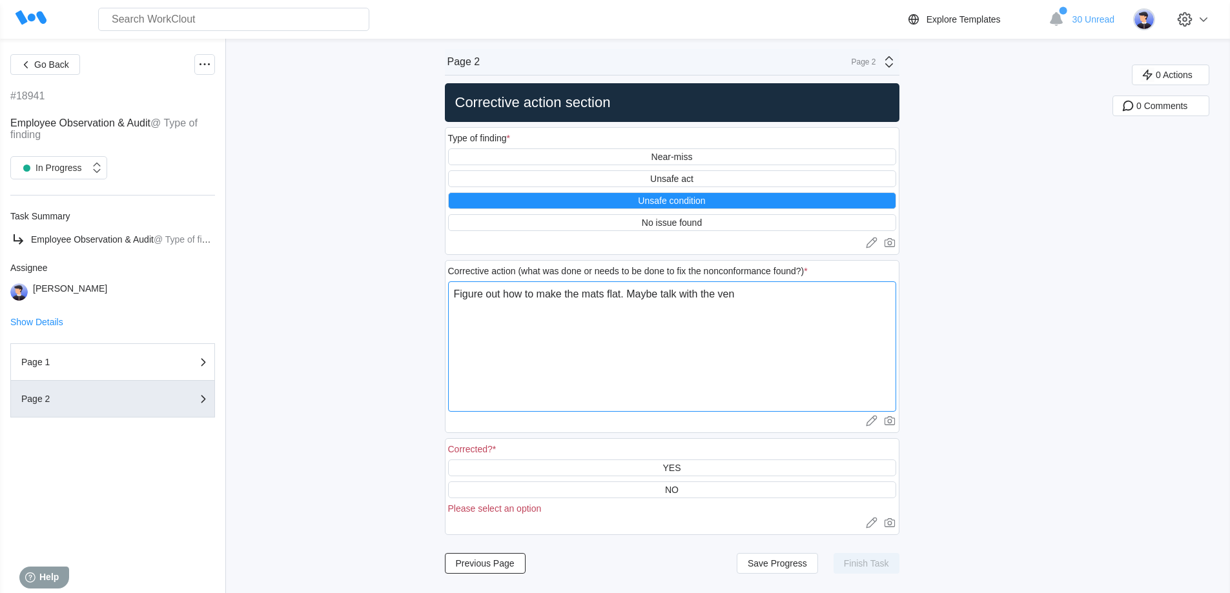
type textarea "x"
type textarea "Figure out how to make the mats flat. Maybe talk with the vendo"
type textarea "x"
type textarea "Figure out how to make the mats flat. Maybe talk with the vendor"
type textarea "x"
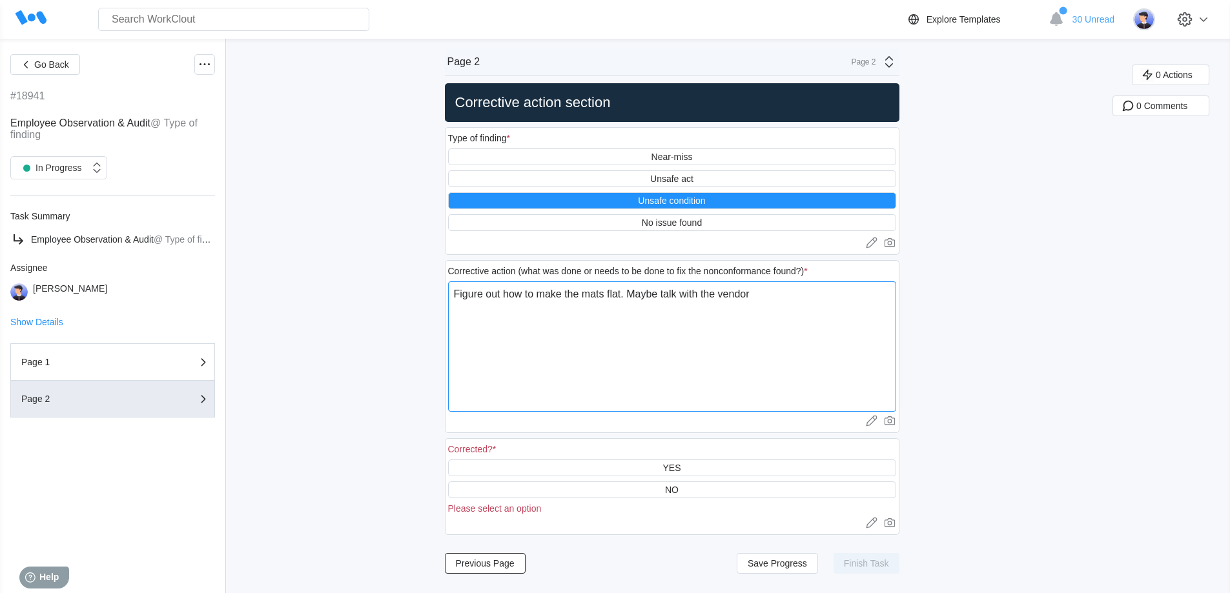
type textarea "Figure out how to make the mats flat. Maybe talk with the vendor"
type textarea "x"
type textarea "Figure out how to make the mats flat. Maybe talk with the vendor f"
type textarea "x"
type textarea "Figure out how to make the mats flat. Maybe talk with the vendor fo"
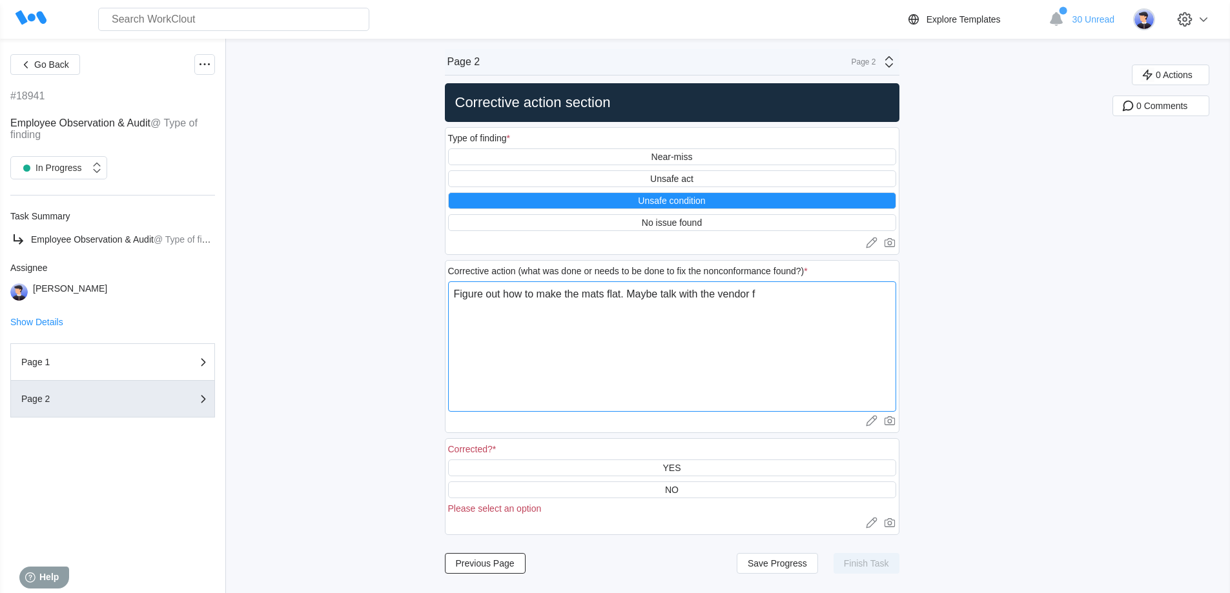
type textarea "x"
type textarea "Figure out how to make the mats flat. Maybe talk with the vendor for"
type textarea "x"
type textarea "Figure out how to make the mats flat. Maybe talk with the vendor fo"
type textarea "x"
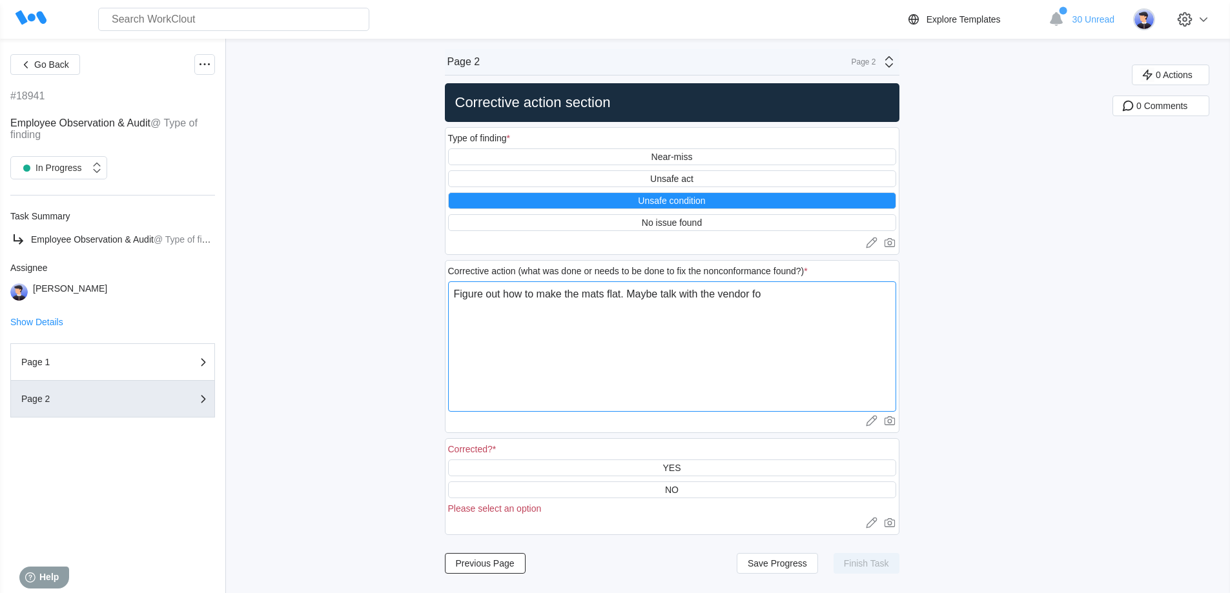
type textarea "Figure out how to make the mats flat. Maybe talk with the vendor f"
type textarea "x"
type textarea "Figure out how to make the mats flat. Maybe talk with the vendor"
type textarea "x"
type textarea "Figure out how to make the mats flat. Maybe talk with the vendor a"
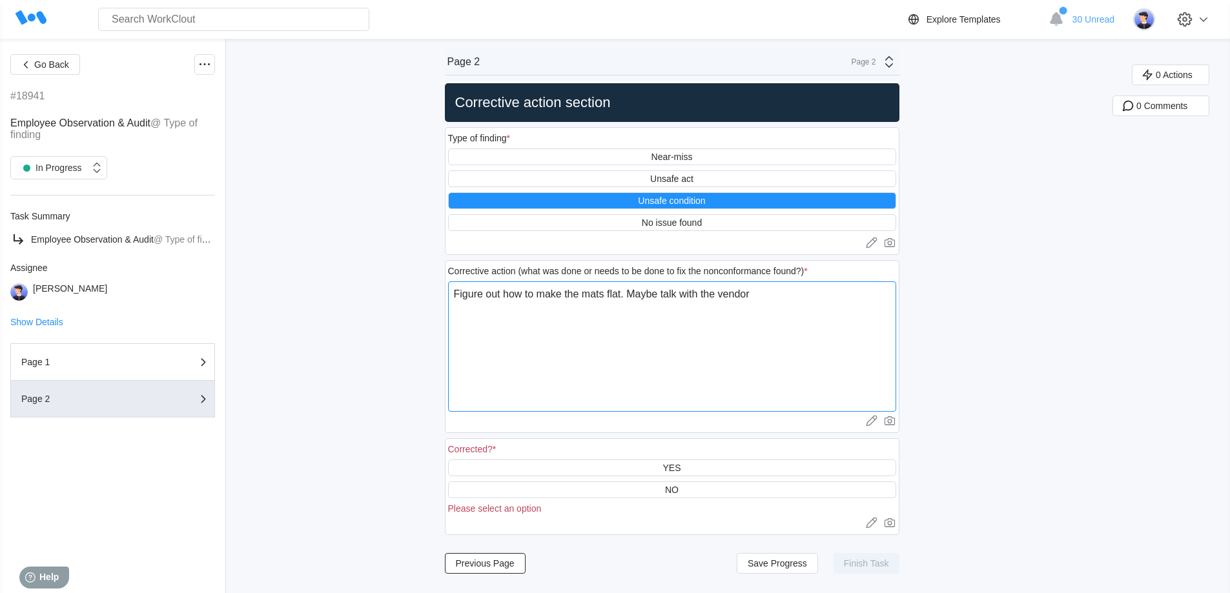
type textarea "x"
type textarea "Figure out how to make the mats flat. Maybe talk with the vendor ab"
type textarea "x"
type textarea "Figure out how to make the mats flat. Maybe talk with the vendor abo"
type textarea "x"
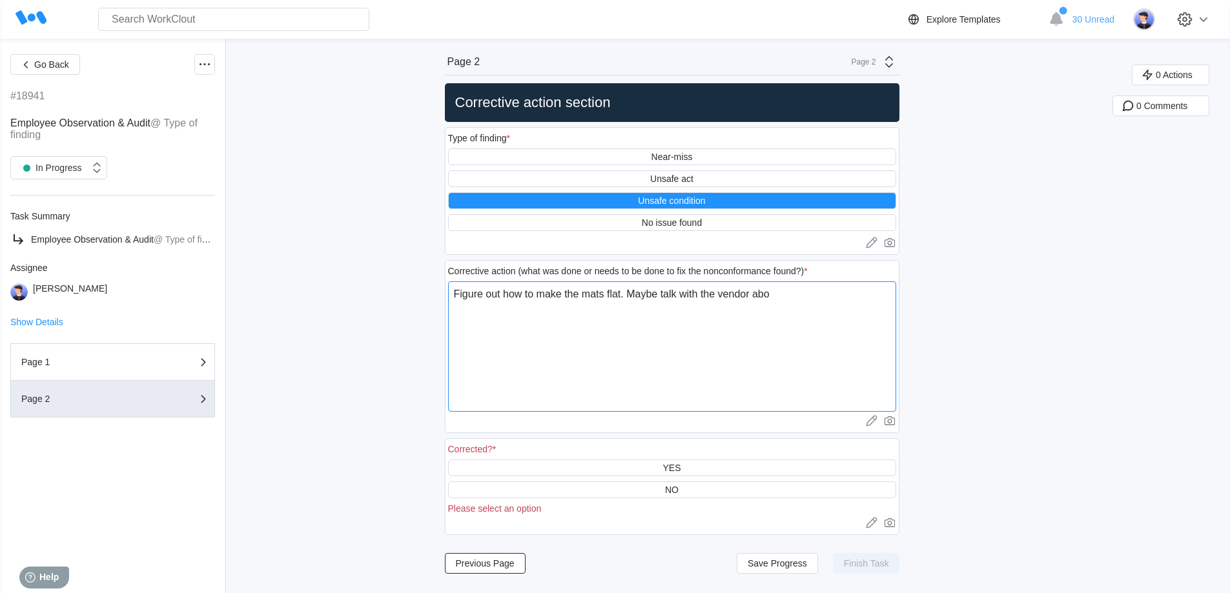
type textarea "Figure out how to make the mats flat. Maybe talk with the vendor abou"
type textarea "x"
type textarea "Figure out how to make the mats flat. Maybe talk with the vendor about"
type textarea "x"
type textarea "Figure out how to make the mats flat. Maybe talk with the vendor about"
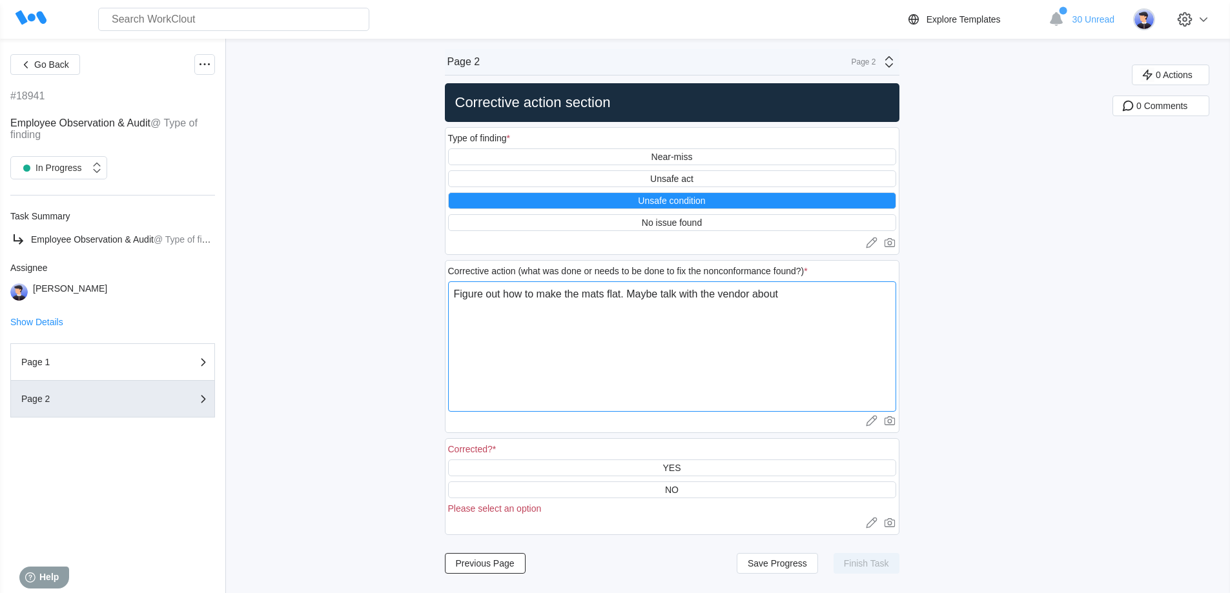
type textarea "x"
type textarea "Figure out how to make the mats flat. Maybe talk with the vendor about m"
type textarea "x"
type textarea "Figure out how to make the mats flat. Maybe talk with the vendor about ma"
type textarea "x"
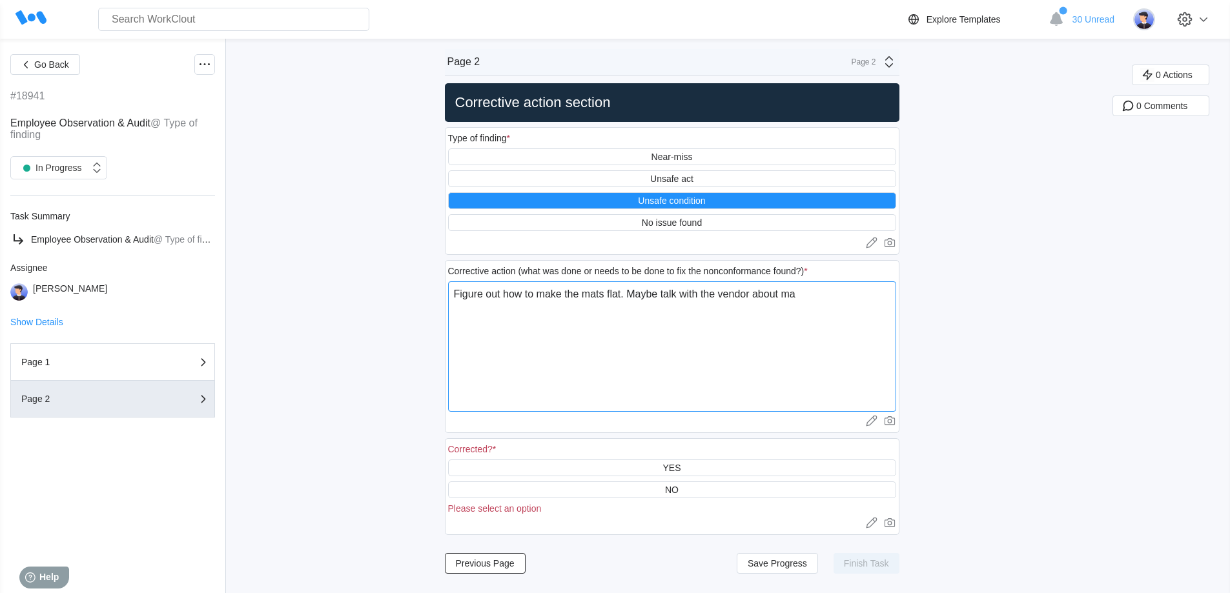
type textarea "Figure out how to make the mats flat. Maybe talk with the vendor about mak"
type textarea "x"
type textarea "Figure out how to make the mats flat. Maybe talk with the vendor about [PERSON_…"
type textarea "x"
type textarea "Figure out how to make the mats flat. Maybe talk with the vendor about makin"
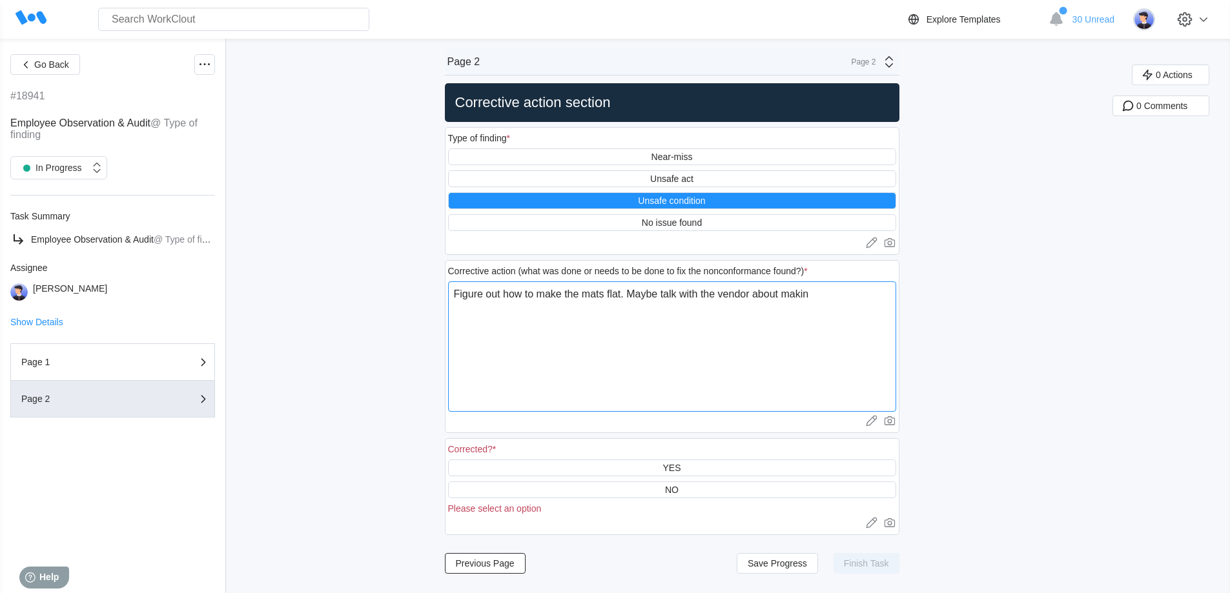
type textarea "x"
type textarea "Figure out how to make the mats flat. Maybe talk with the vendor about making"
type textarea "x"
type textarea "Figure out how to make the mats flat. Maybe talk with the vendor about making"
type textarea "x"
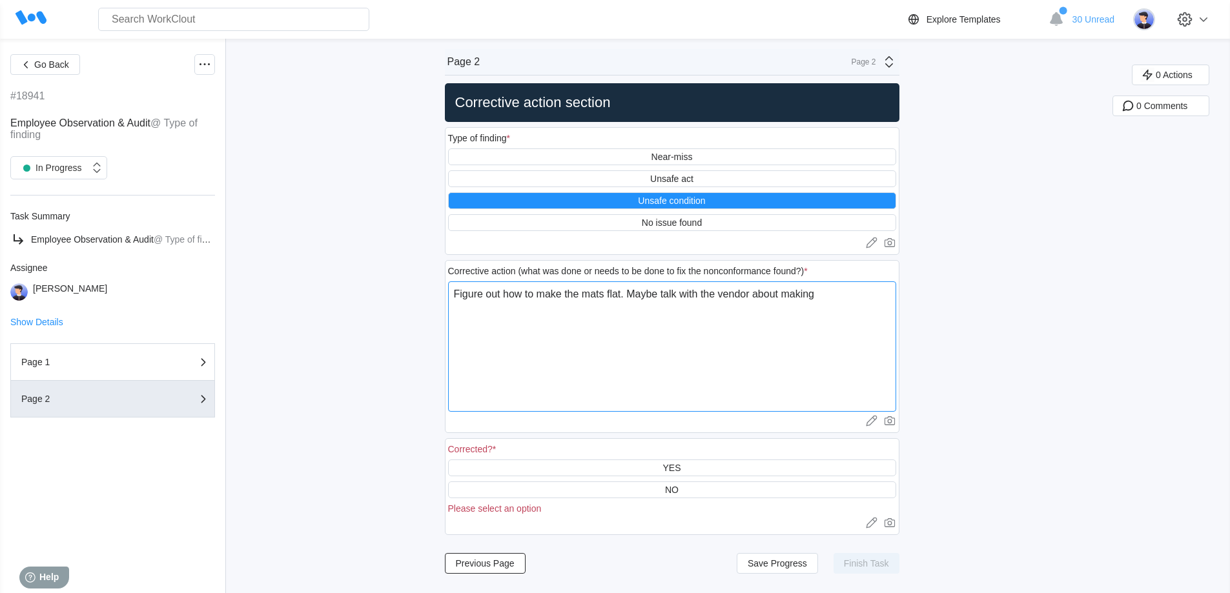
type textarea "Figure out how to make the mats flat. Maybe talk with the vendor about making s"
type textarea "x"
type textarea "Figure out how to make the mats flat. Maybe talk with the vendor about making su"
type textarea "x"
type textarea "Figure out how to make the mats flat. Maybe talk with the vendor about making s…"
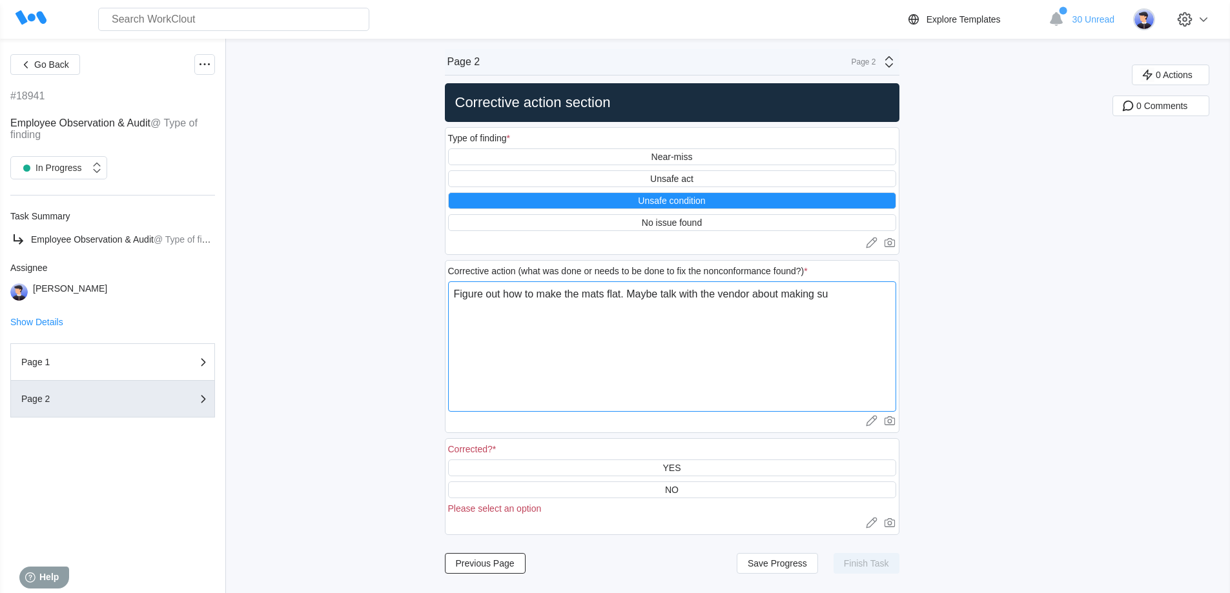
type textarea "x"
type textarea "Figure out how to make the mats flat. Maybe talk with the vendor about making s…"
type textarea "x"
type textarea "Figure out how to make the mats flat. Maybe talk with the vendor about making s…"
type textarea "x"
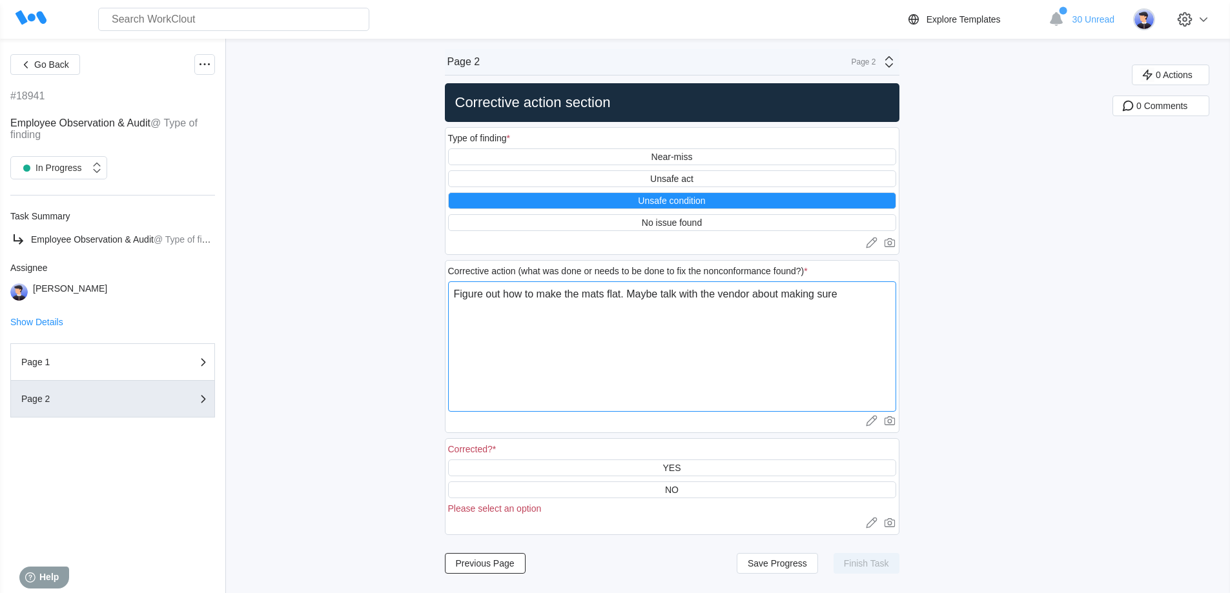
type textarea "Figure out how to make the mats flat. Maybe talk with the vendor about making s…"
type textarea "x"
type textarea "Figure out how to make the mats flat. Maybe talk with the vendor about making s…"
type textarea "x"
type textarea "Figure out how to make the mats flat. Maybe talk with the vendor about making s…"
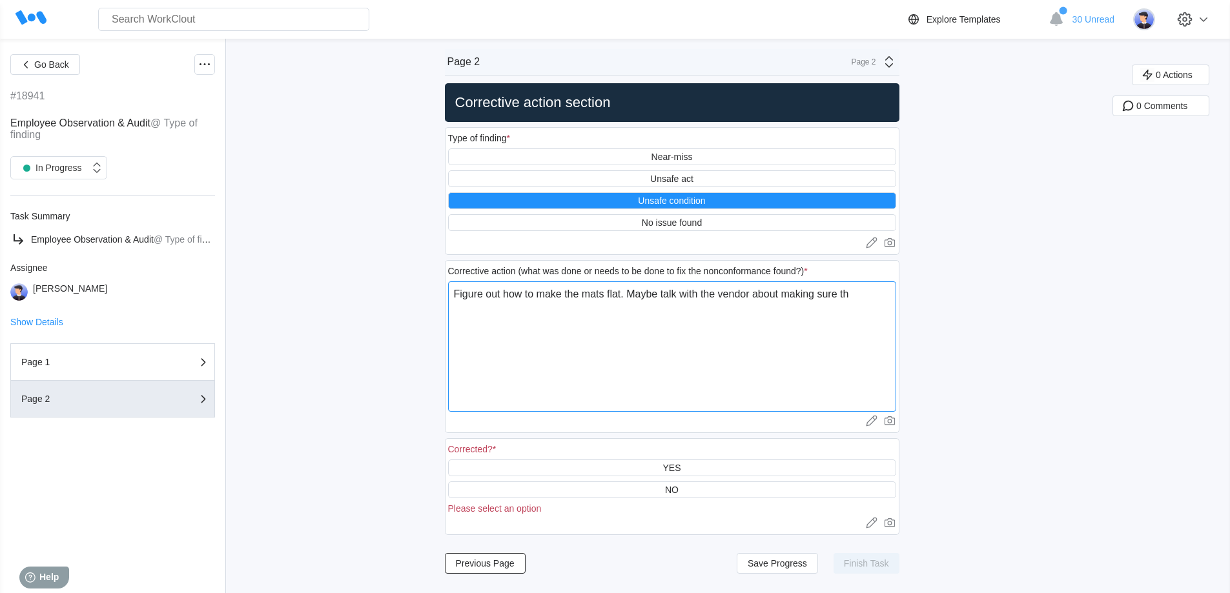
type textarea "x"
type textarea "Figure out how to make the mats flat. Maybe talk with the vendor about making s…"
type textarea "x"
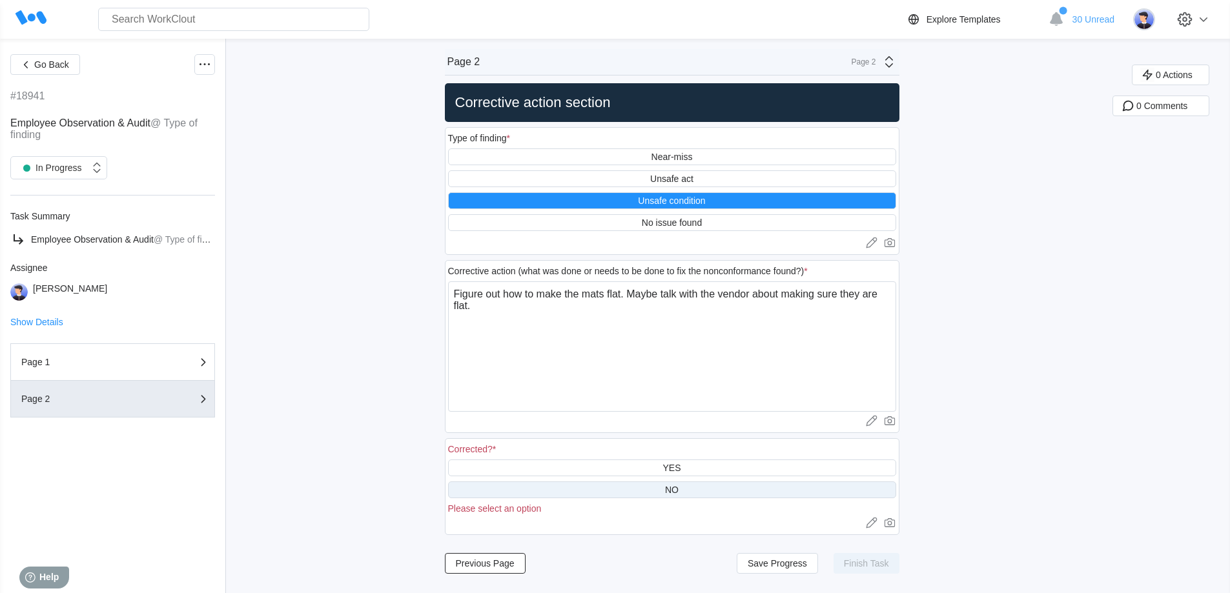
click at [686, 490] on div "NO" at bounding box center [672, 490] width 448 height 17
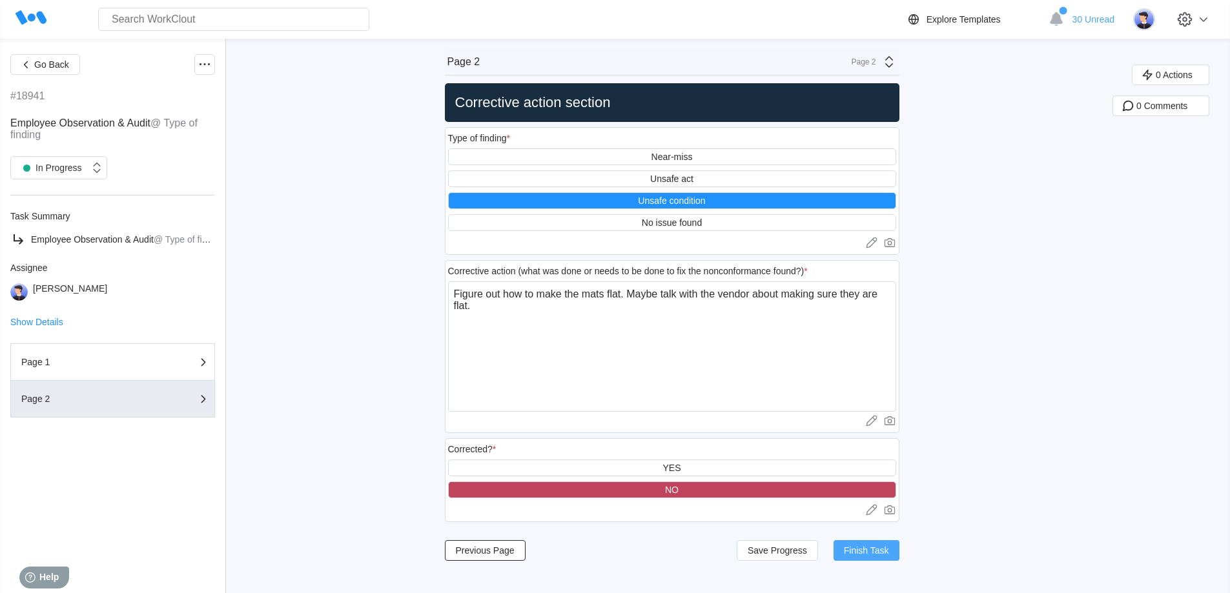
click at [880, 555] on span "Finish Task" at bounding box center [866, 550] width 45 height 9
